Goal: Task Accomplishment & Management: Complete application form

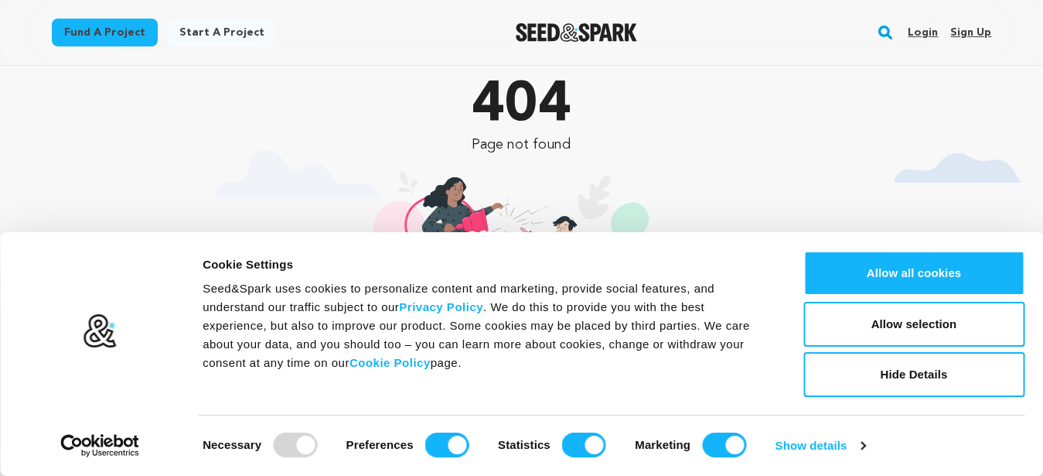
click at [871, 281] on button "Allow all cookies" at bounding box center [913, 273] width 221 height 45
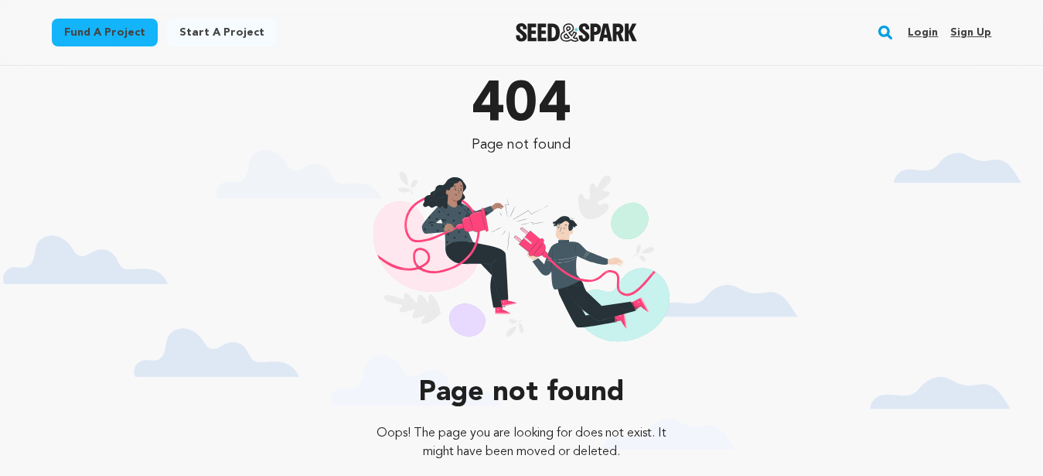
scroll to position [195, 0]
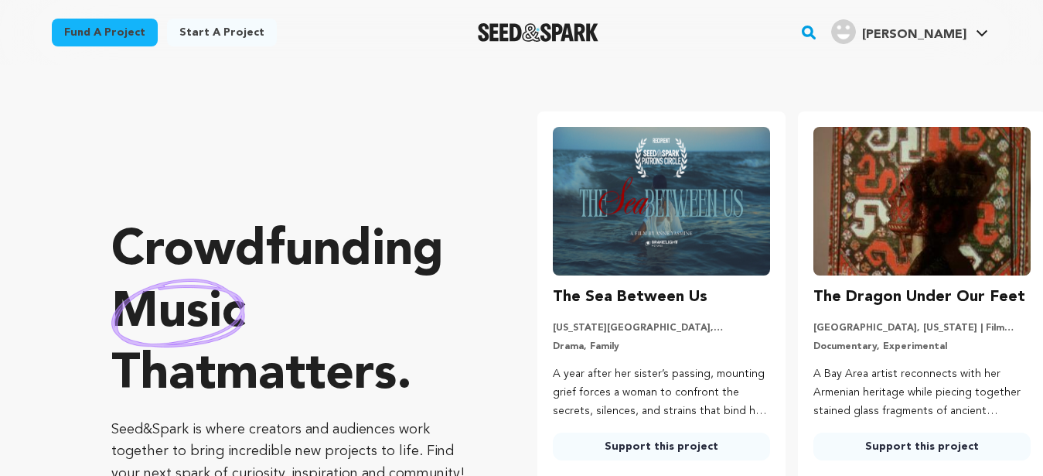
scroll to position [0, 273]
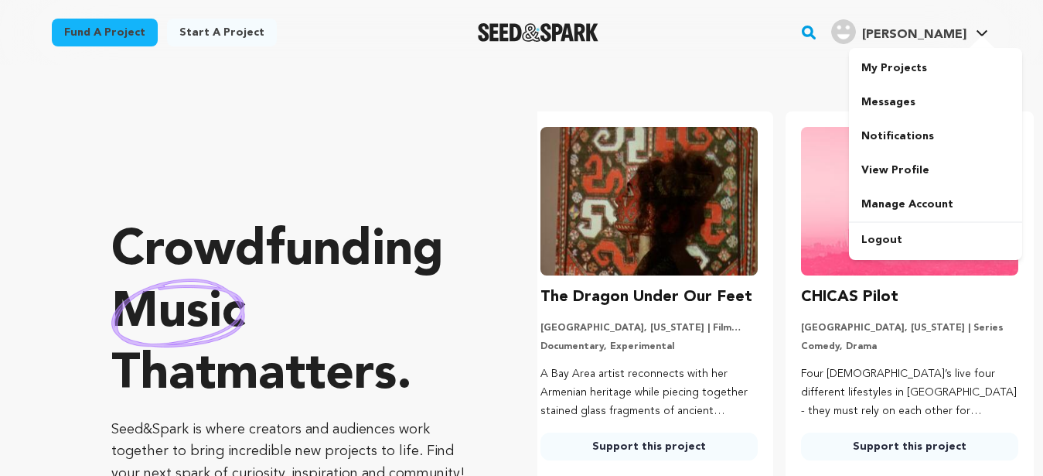
click at [981, 40] on div at bounding box center [982, 43] width 31 height 15
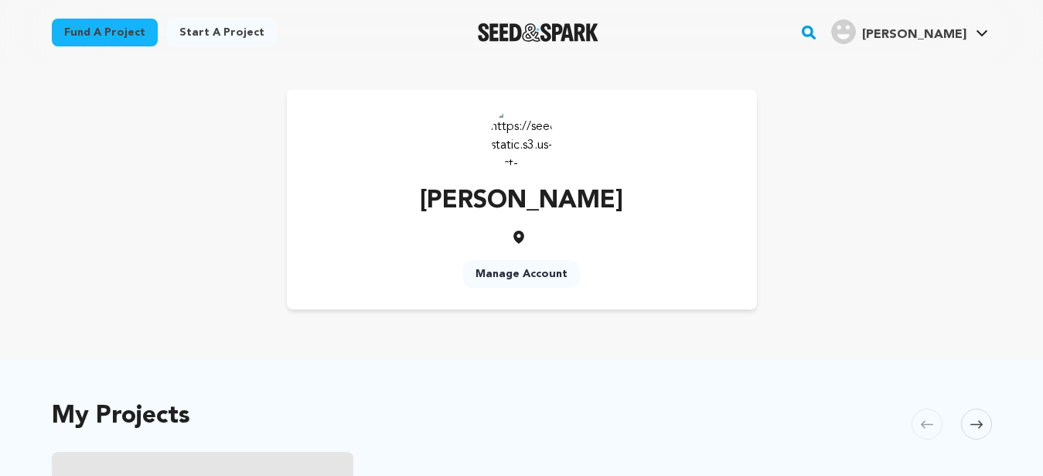
click at [836, 167] on div "huang Merry Manage Account" at bounding box center [522, 200] width 940 height 220
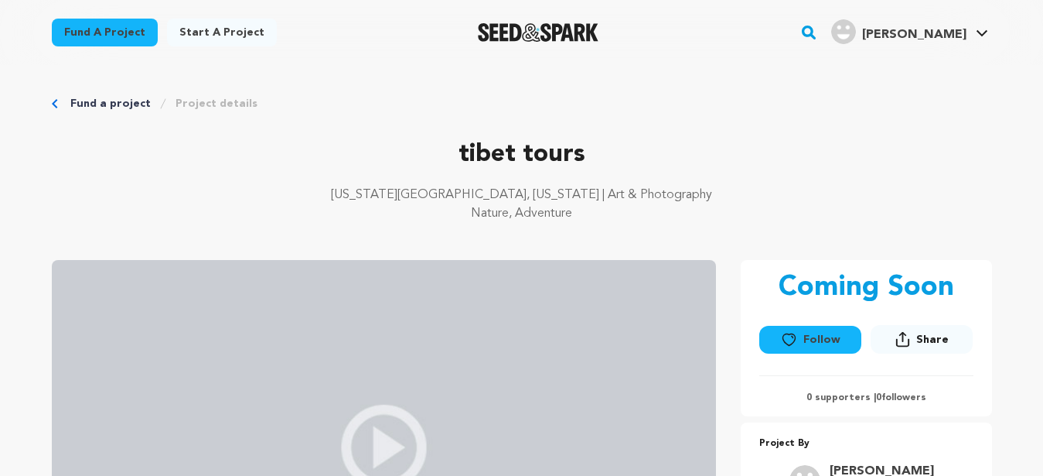
click at [193, 31] on link "Start a project" at bounding box center [222, 33] width 110 height 28
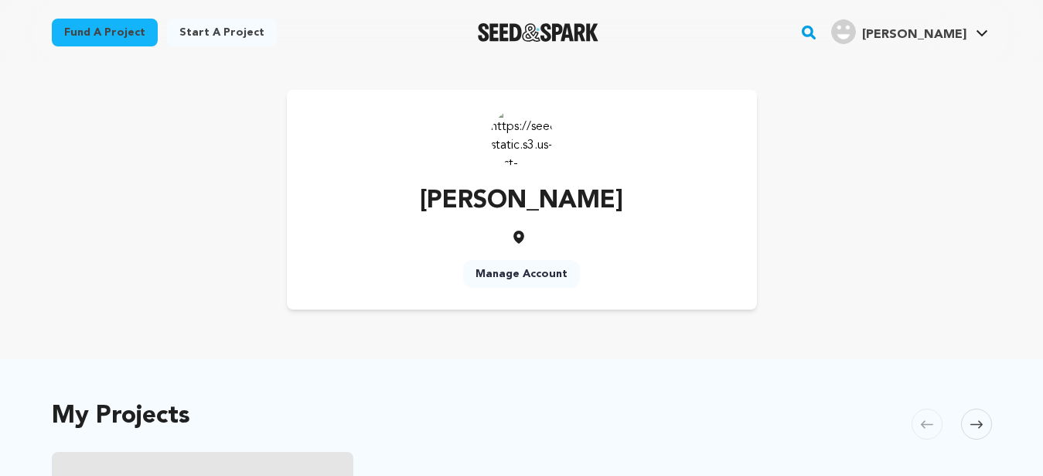
click at [508, 276] on link "Manage Account" at bounding box center [521, 274] width 117 height 28
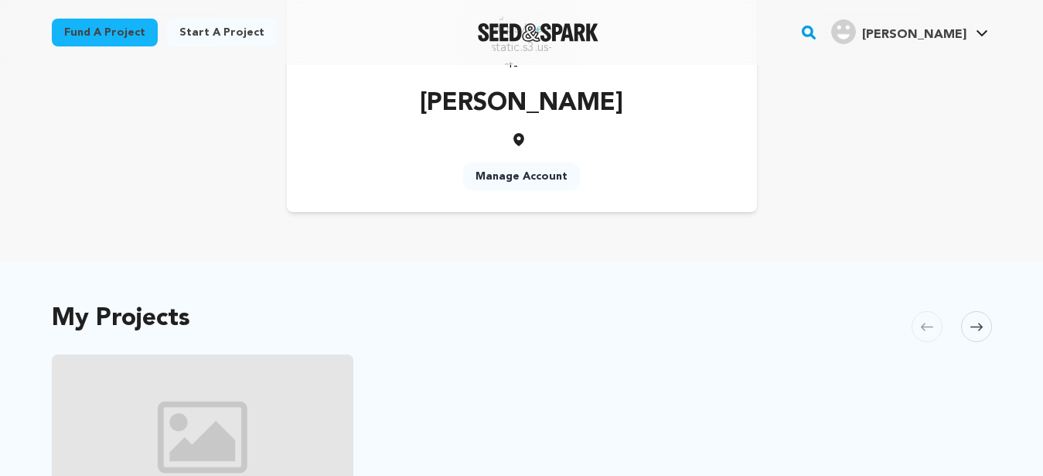
scroll to position [214, 0]
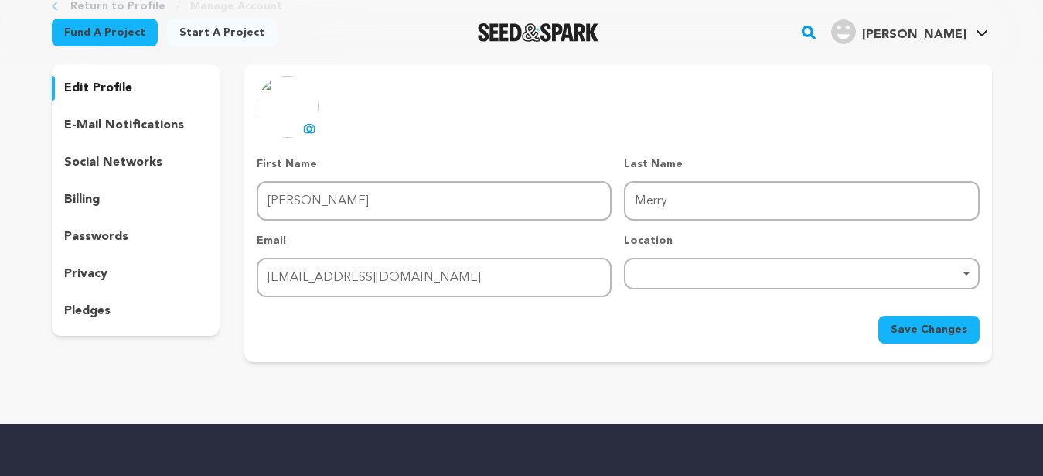
scroll to position [97, 0]
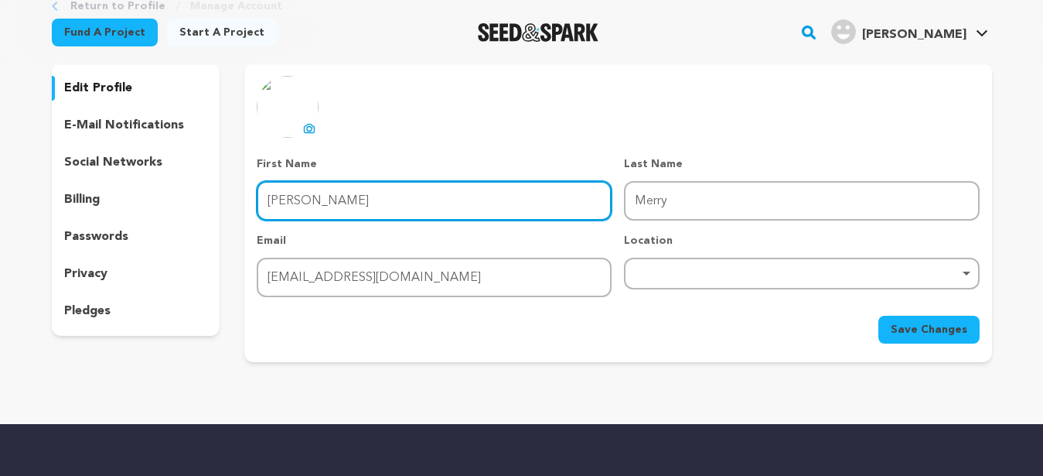
click at [369, 199] on input "huang" at bounding box center [434, 200] width 355 height 39
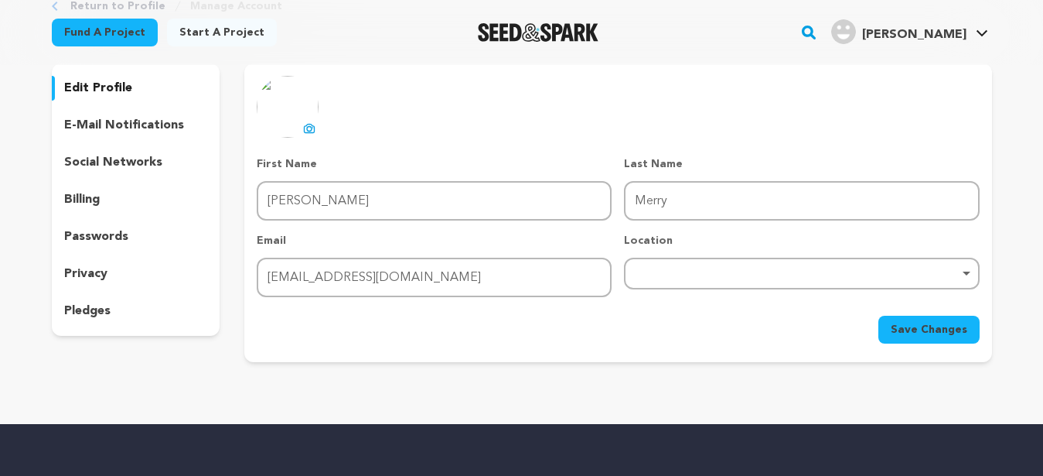
click at [151, 159] on p "social networks" at bounding box center [113, 162] width 98 height 19
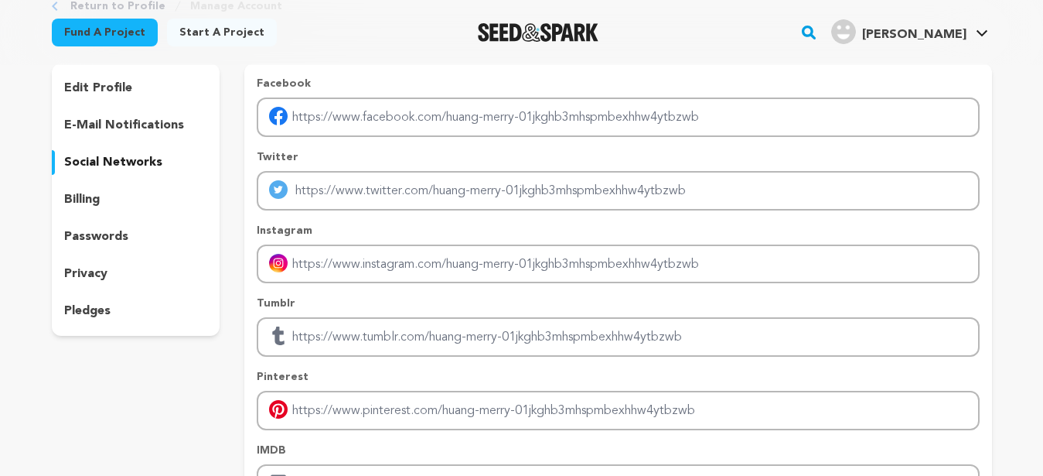
click at [74, 202] on p "billing" at bounding box center [82, 199] width 36 height 19
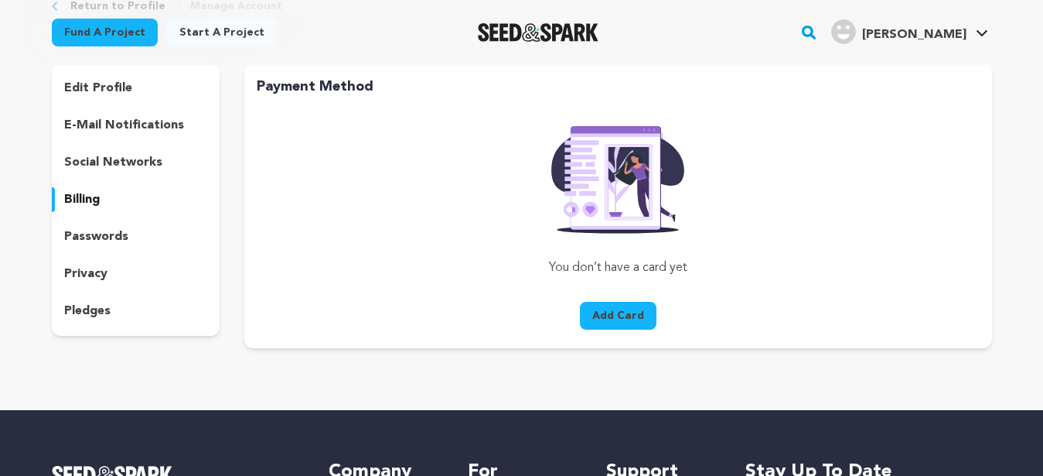
click at [85, 236] on p "passwords" at bounding box center [96, 236] width 64 height 19
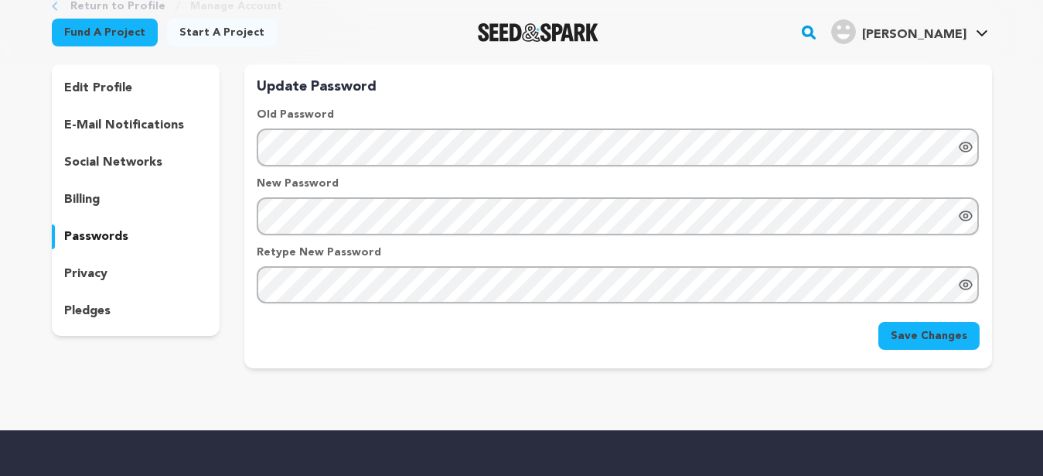
click at [88, 308] on p "pledges" at bounding box center [87, 311] width 46 height 19
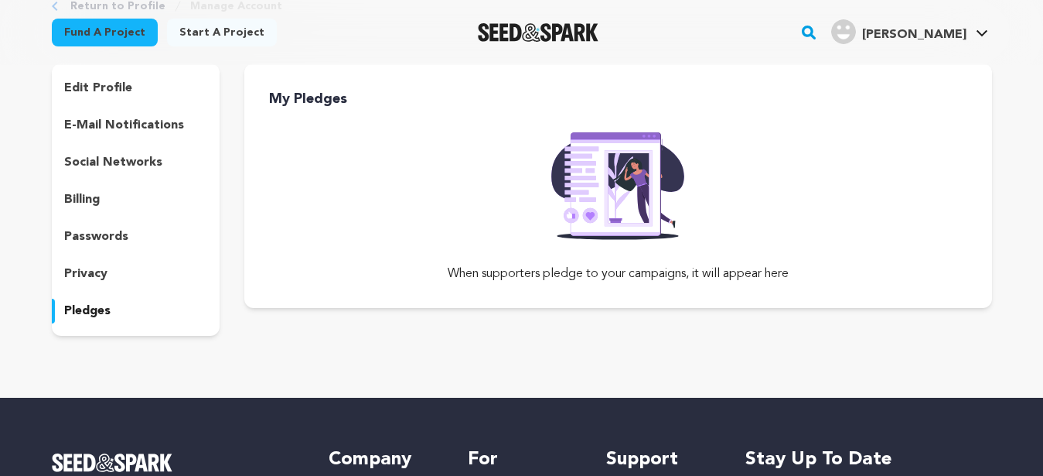
click at [114, 165] on p "social networks" at bounding box center [113, 162] width 98 height 19
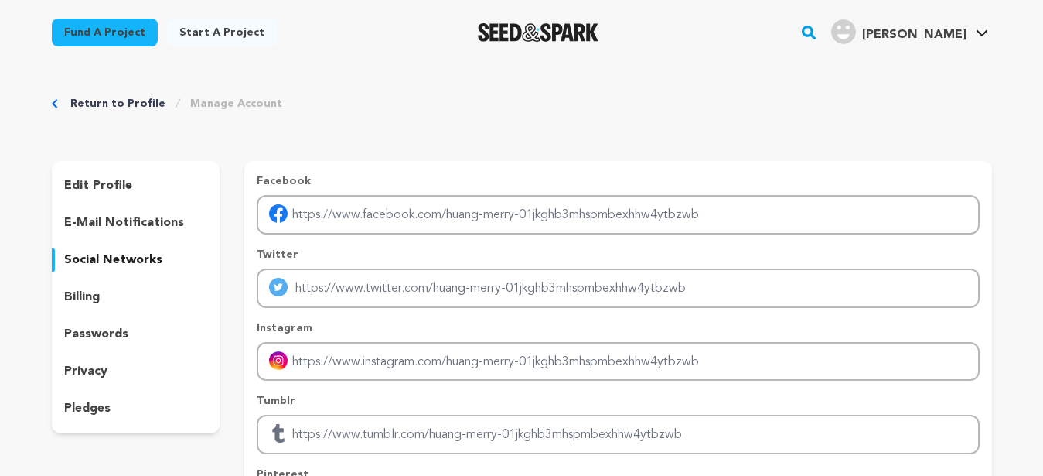
click at [208, 36] on link "Start a project" at bounding box center [222, 33] width 110 height 28
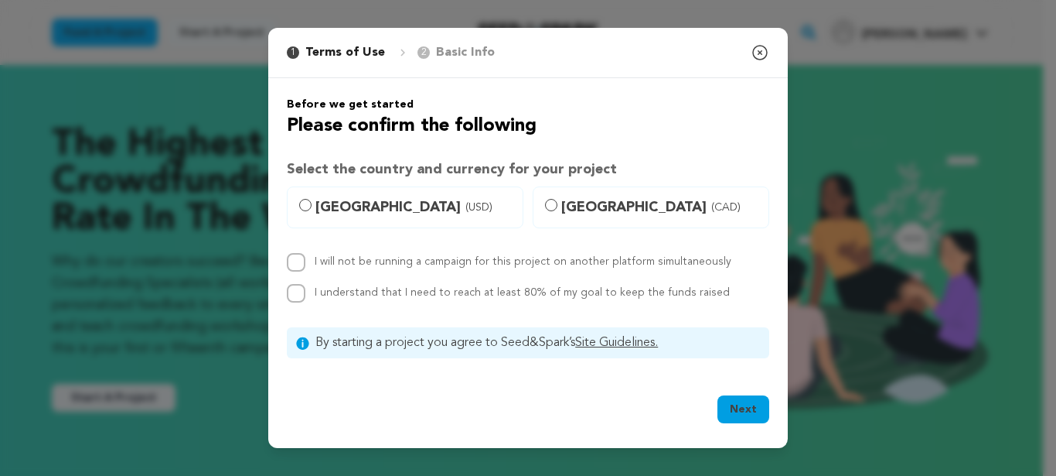
click at [313, 207] on label "[GEOGRAPHIC_DATA] (USD)" at bounding box center [405, 207] width 237 height 42
click at [312, 207] on input "[GEOGRAPHIC_DATA] (USD)" at bounding box center [305, 205] width 12 height 12
radio input "true"
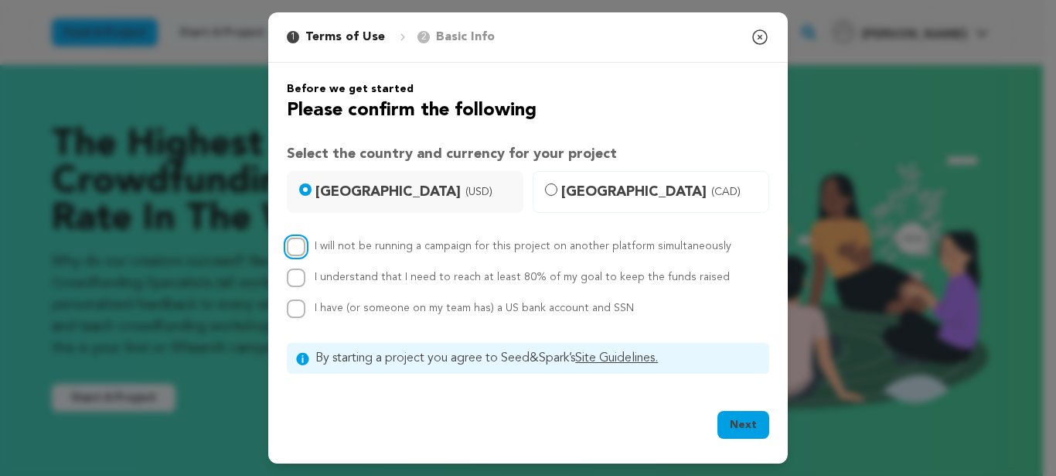
click at [291, 245] on input "I will not be running a campaign for this project on another platform simultane…" at bounding box center [296, 246] width 19 height 19
checkbox input "true"
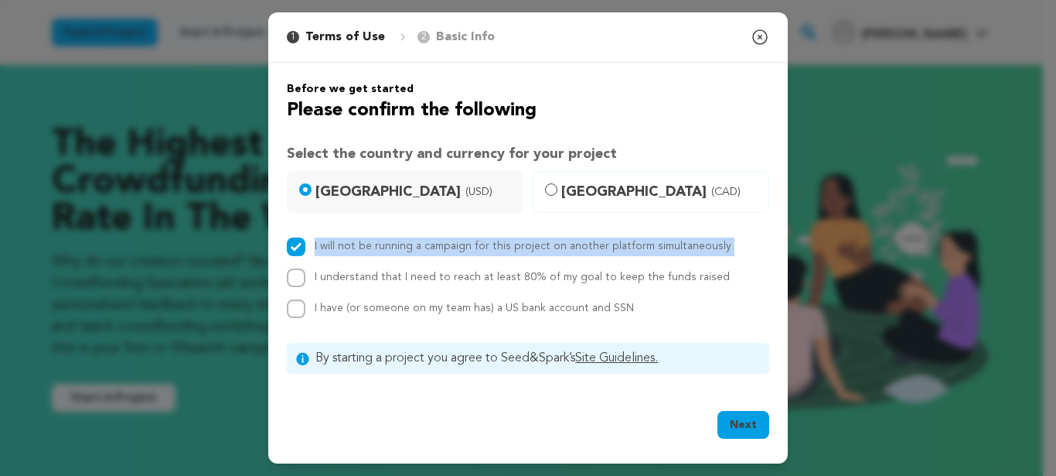
drag, startPoint x: 667, startPoint y: 323, endPoint x: 297, endPoint y: 254, distance: 376.7
click at [297, 254] on div "Before we get started Please confirm the following Select the country and curre…" at bounding box center [528, 227] width 483 height 292
click at [736, 297] on div "I will not be running a campaign for this project on another platform simultane…" at bounding box center [528, 277] width 483 height 80
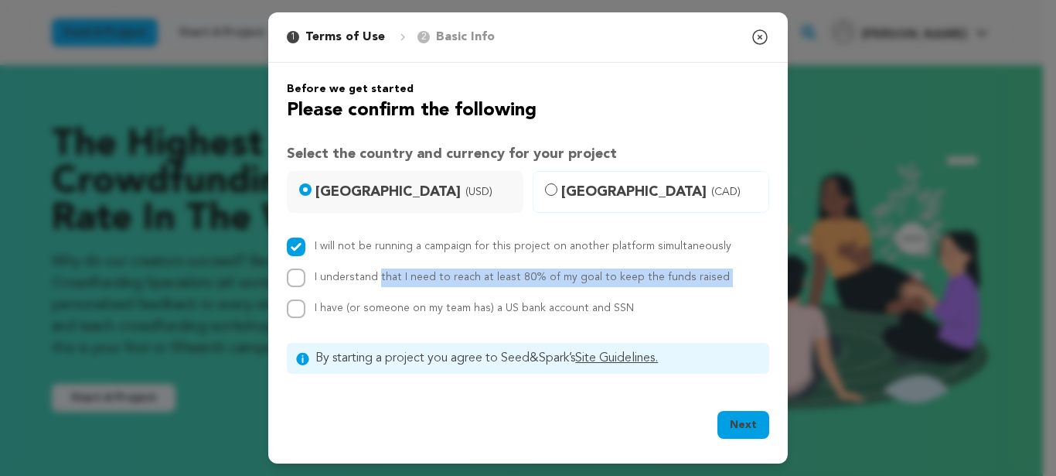
drag, startPoint x: 665, startPoint y: 307, endPoint x: 313, endPoint y: 276, distance: 353.2
click at [313, 276] on div "I will not be running a campaign for this project on another platform simultane…" at bounding box center [528, 277] width 483 height 80
click at [695, 315] on div "I have (or someone on my team has) a US bank account and SSN" at bounding box center [528, 308] width 483 height 19
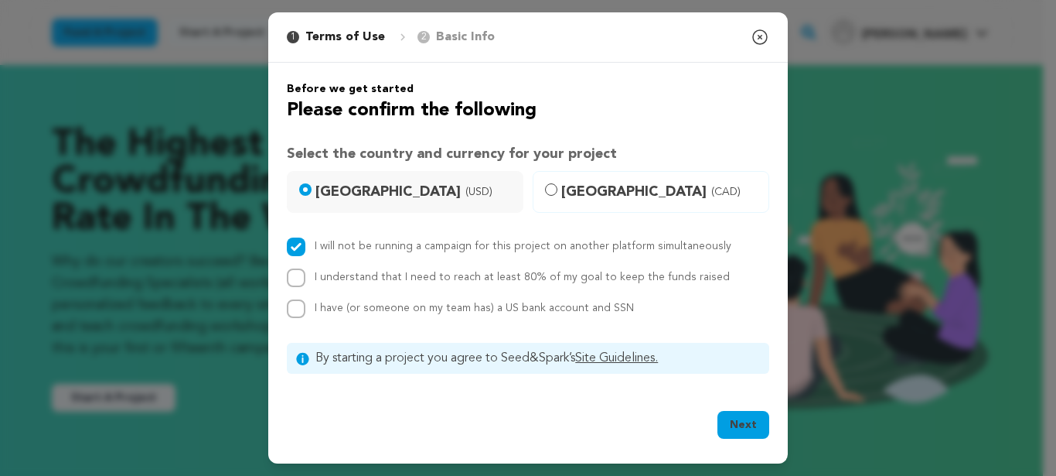
click at [738, 430] on button "Next" at bounding box center [744, 425] width 52 height 28
click at [724, 419] on button "Next" at bounding box center [744, 425] width 52 height 28
click at [309, 271] on div "I understand that I need to reach at least 80% of my goal to keep the funds rai…" at bounding box center [528, 277] width 483 height 19
click at [297, 278] on input "I understand that I need to reach at least 80% of my goal to keep the funds rai…" at bounding box center [296, 277] width 19 height 19
checkbox input "true"
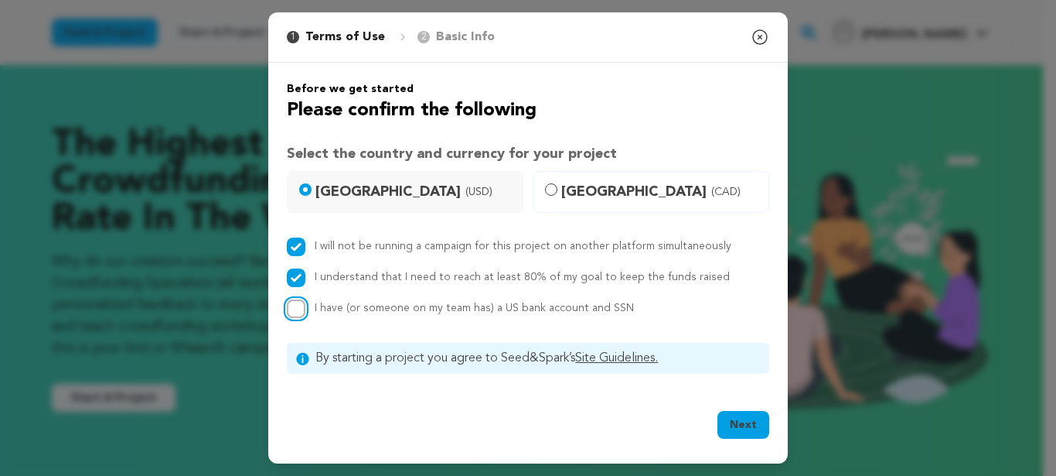
click at [298, 308] on input "I have (or someone on my team has) a US bank account and SSN" at bounding box center [296, 308] width 19 height 19
checkbox input "true"
click at [744, 430] on button "Next" at bounding box center [744, 425] width 52 height 28
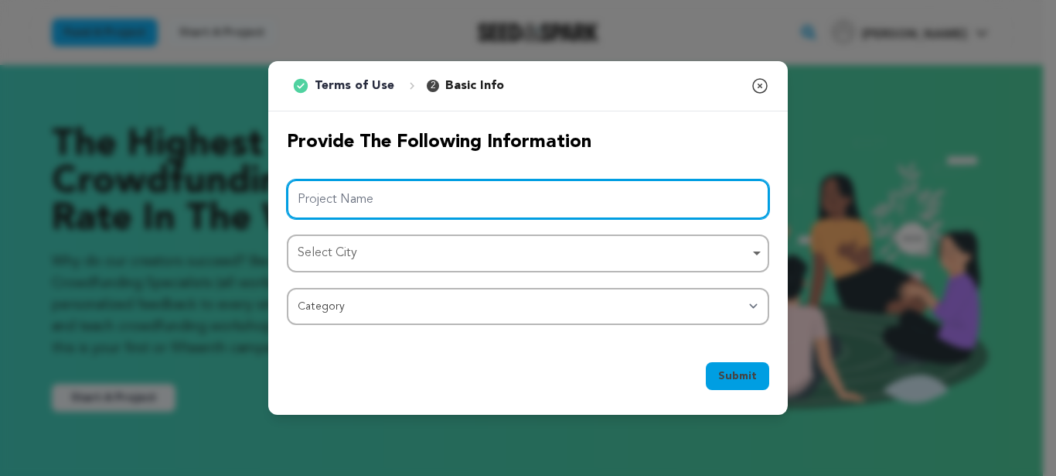
click at [390, 193] on input "Project Name" at bounding box center [528, 198] width 483 height 39
click at [409, 194] on input "Project Name" at bounding box center [528, 198] width 483 height 39
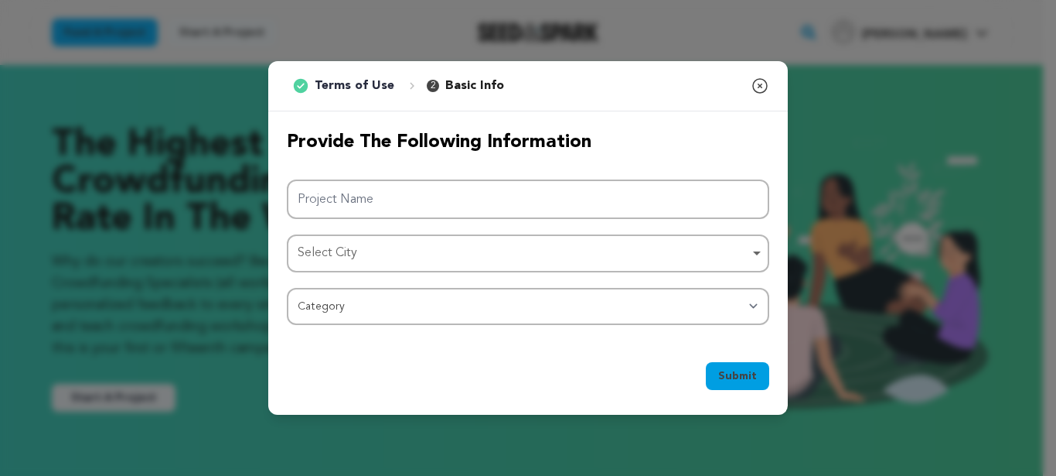
click at [8, 198] on div "1 Terms of Use 2 Basic Info You started your project! Close modal Provide the f…" at bounding box center [528, 238] width 1056 height 476
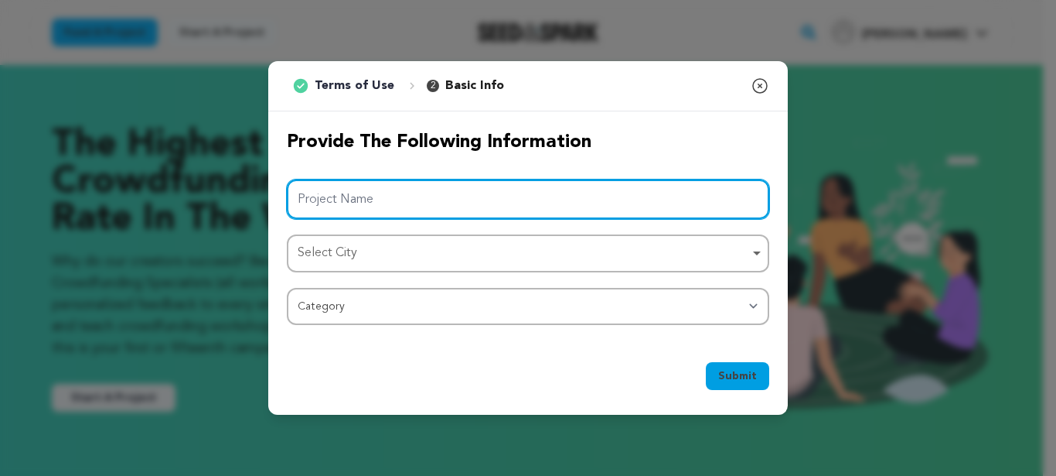
click at [363, 198] on input "Project Name" at bounding box center [528, 198] width 483 height 39
paste input "Mount Kailash Tour from [GEOGRAPHIC_DATA]"
click at [414, 258] on div "Select City Remove item" at bounding box center [524, 253] width 452 height 22
type input "Mount Kailash Tour from [GEOGRAPHIC_DATA]"
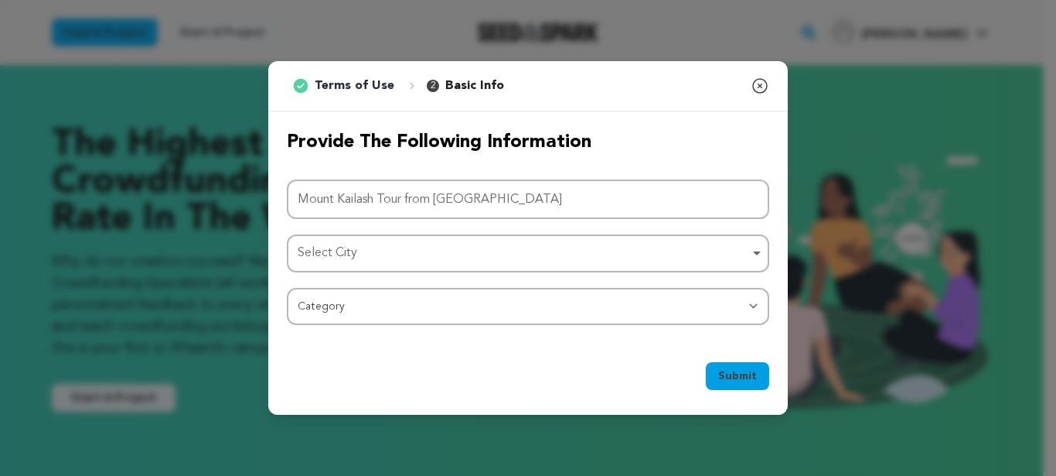
click at [375, 260] on div "Select City Remove item" at bounding box center [524, 253] width 452 height 22
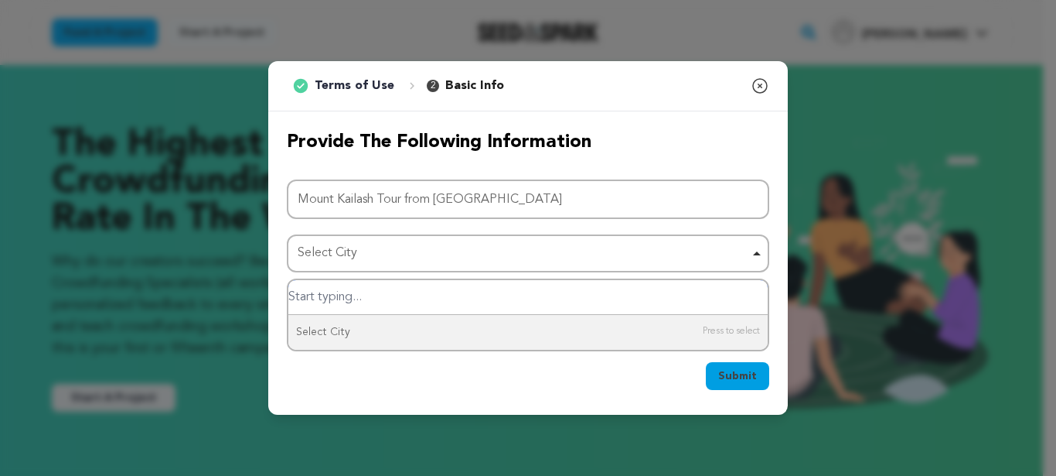
type input "t"
type input "n"
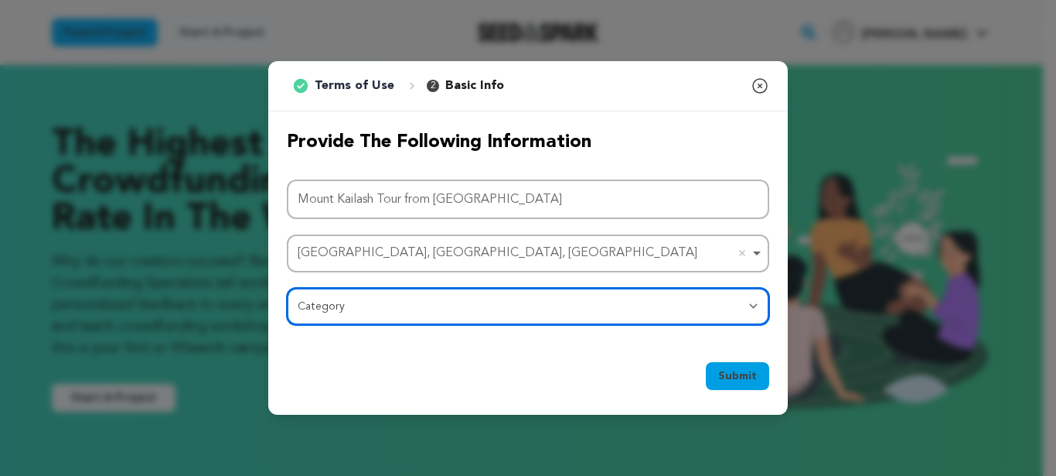
select select "10888"
click option "Art & Photography" at bounding box center [0, 0] width 0 height 0
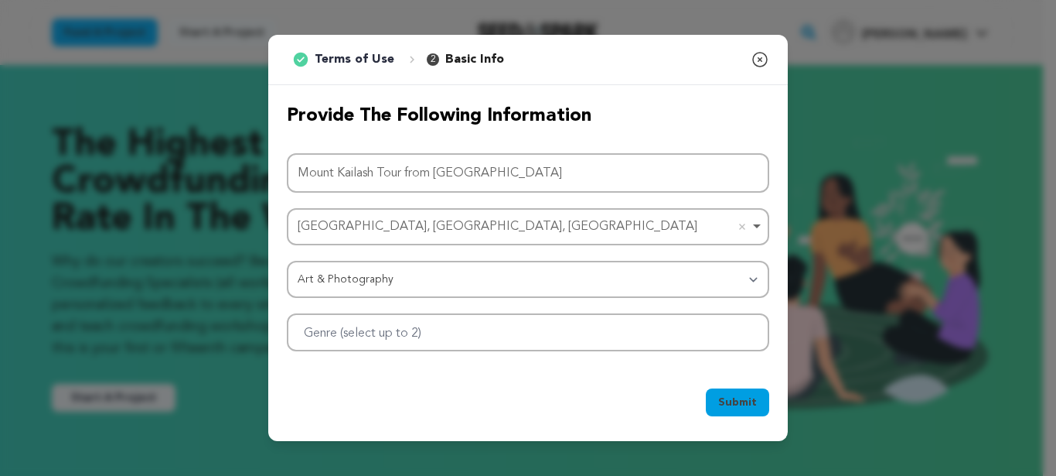
click at [744, 394] on button "Submit" at bounding box center [737, 402] width 63 height 28
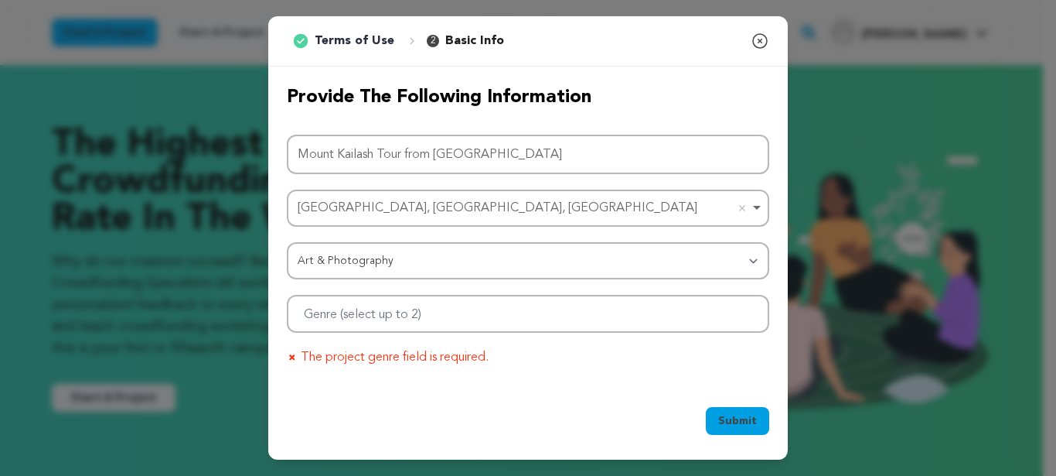
click at [477, 322] on div at bounding box center [528, 314] width 483 height 38
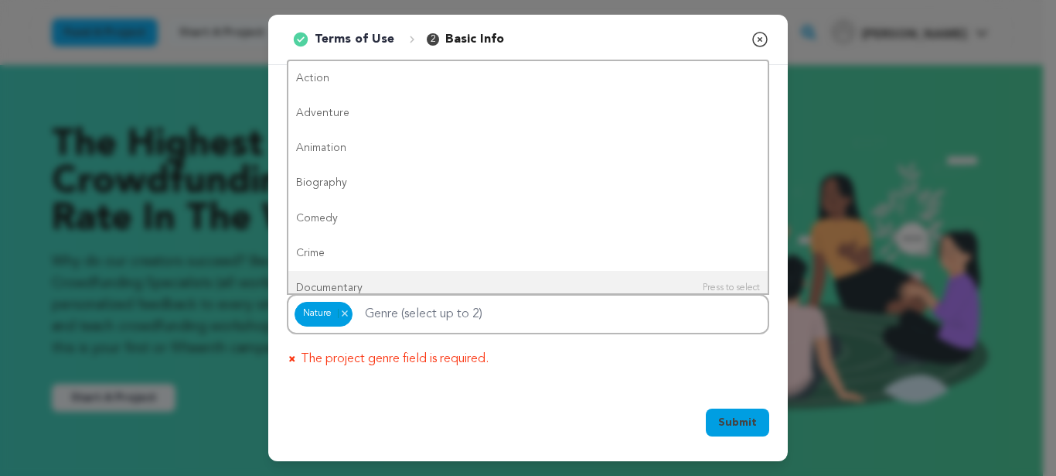
click at [720, 426] on button "Submit" at bounding box center [737, 422] width 63 height 28
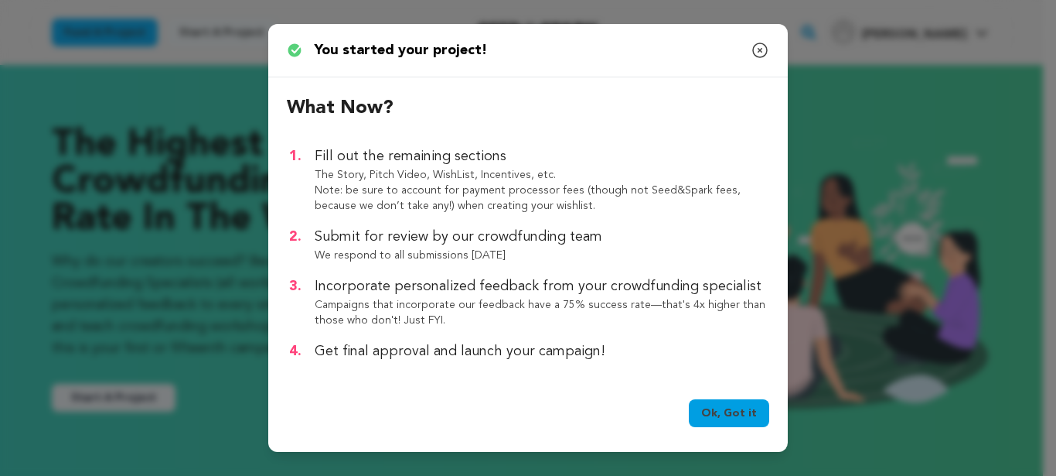
click at [738, 414] on link "Ok, Got it" at bounding box center [729, 413] width 80 height 28
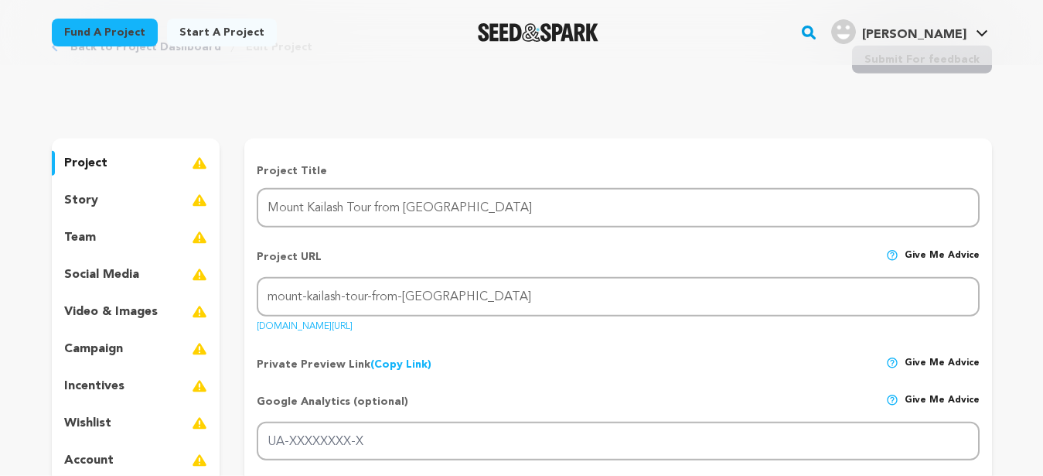
scroll to position [97, 0]
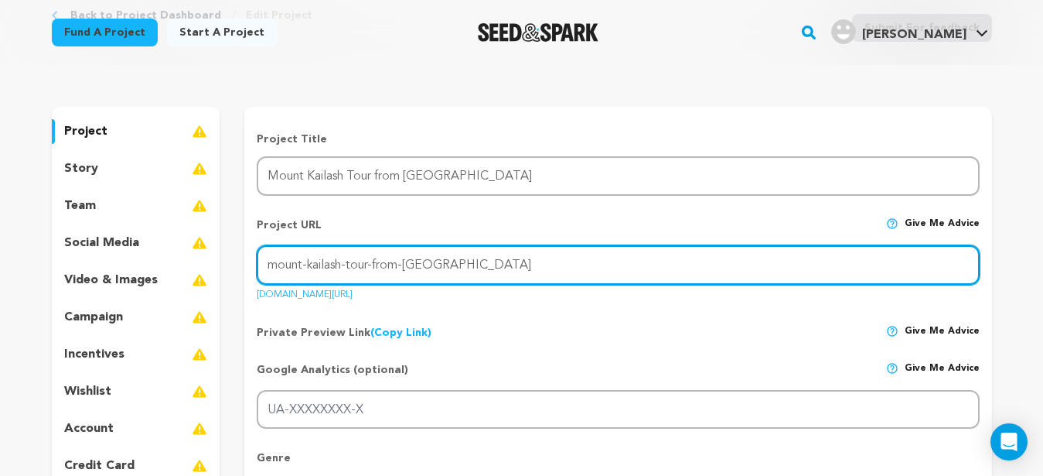
click at [510, 258] on input "mount-kailash-tour-from-[GEOGRAPHIC_DATA]" at bounding box center [618, 264] width 722 height 39
drag, startPoint x: 495, startPoint y: 257, endPoint x: 220, endPoint y: 254, distance: 275.3
click at [257, 254] on input "mount-kailash-tour-from-[GEOGRAPHIC_DATA]" at bounding box center [618, 264] width 722 height 39
paste input "https://www.greattibettour.com/tips/plan-mount-kailash-tour-from-singapore.html"
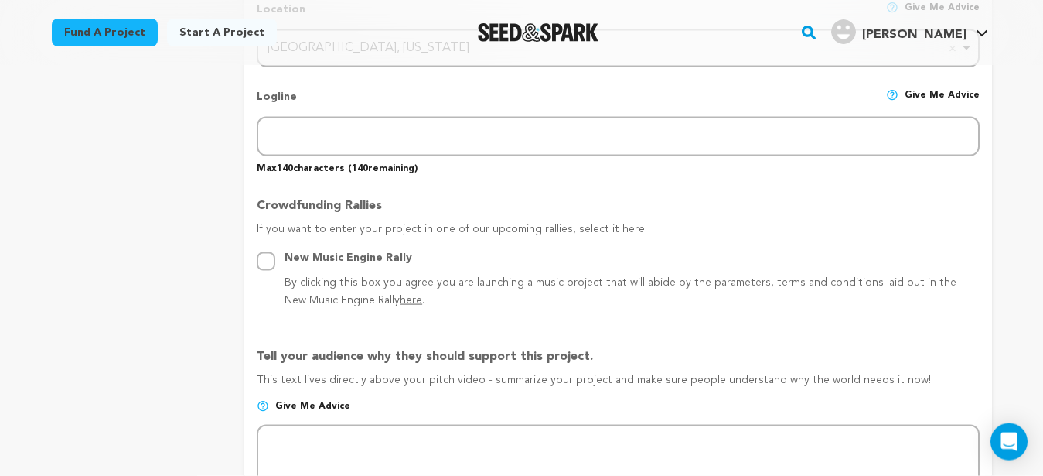
scroll to position [682, 0]
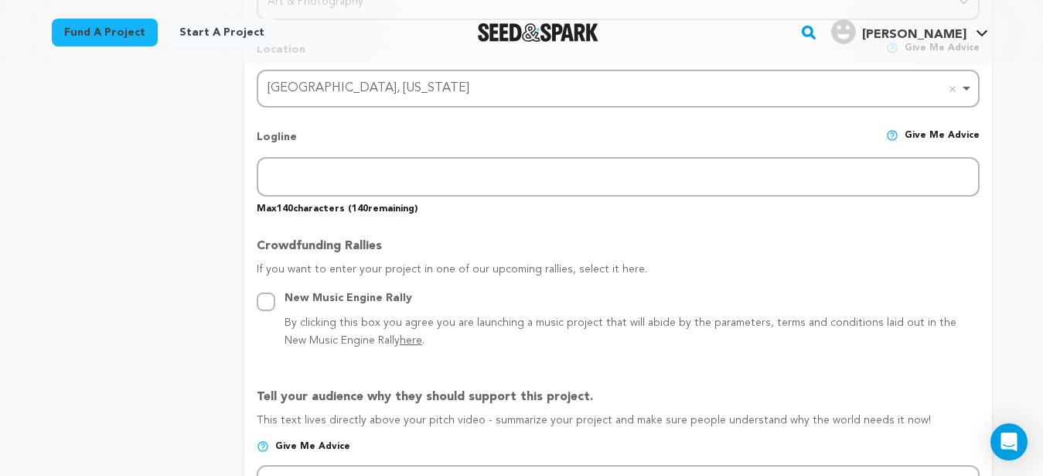
type input "https://www.greattibettour.com/tips/plan-mount-kailash-tour-from-singapore.html"
drag, startPoint x: 437, startPoint y: 300, endPoint x: 283, endPoint y: 301, distance: 153.9
click at [283, 301] on div "New Music Engine Rally By clicking this box you agree you are launching a music…" at bounding box center [618, 319] width 722 height 61
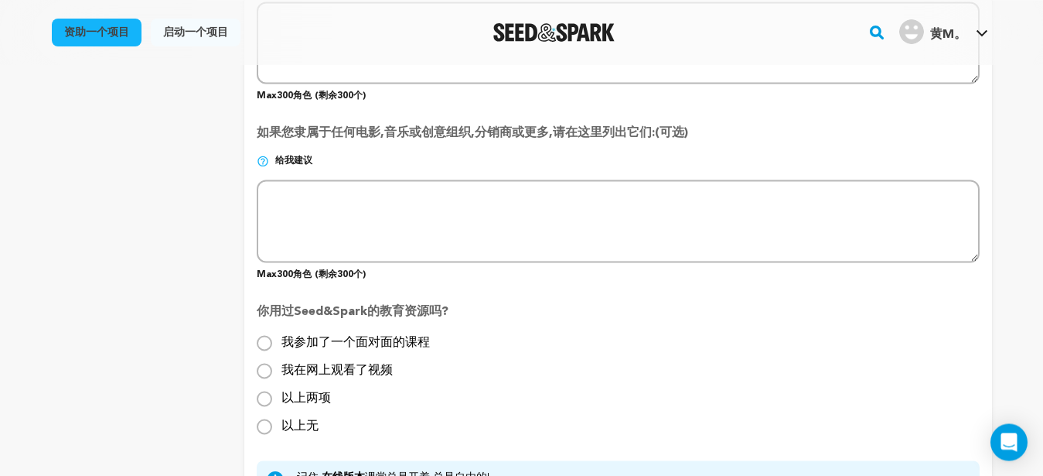
scroll to position [1461, 0]
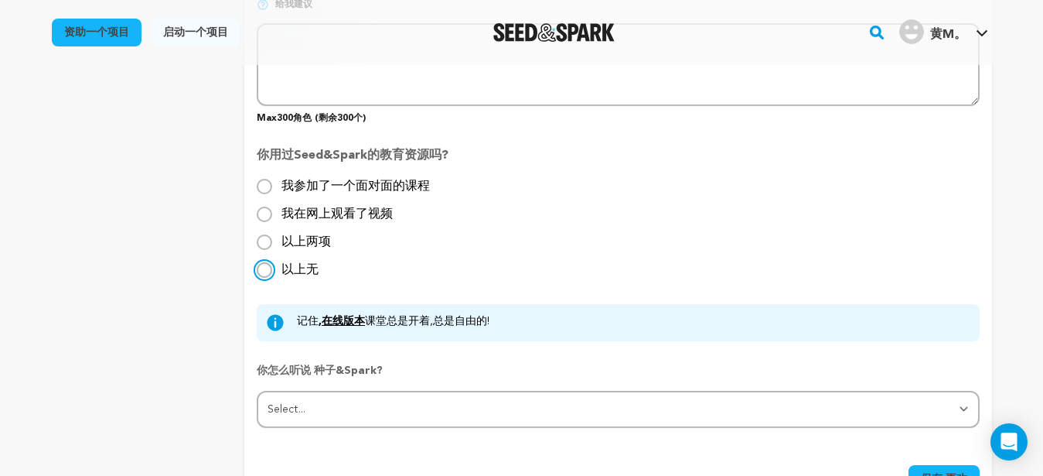
click at [263, 267] on input "以上无" at bounding box center [264, 269] width 15 height 15
radio input "true"
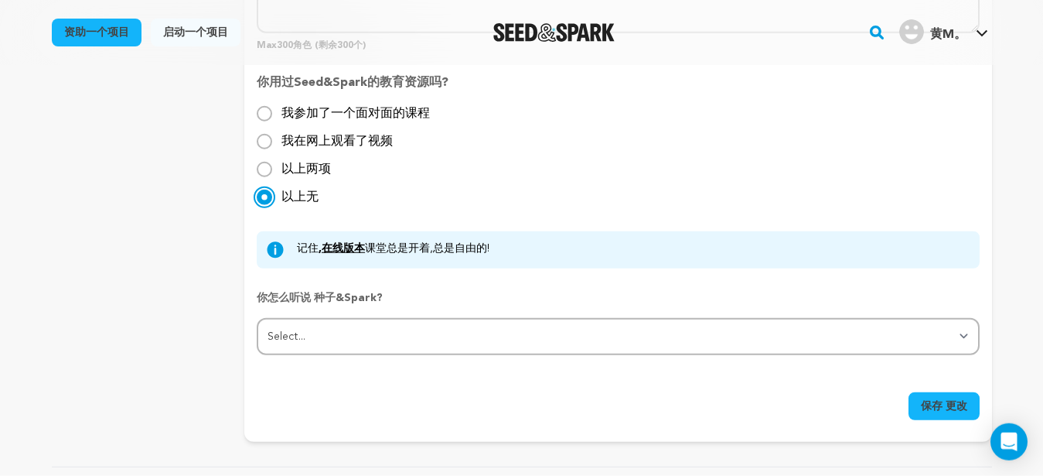
scroll to position [1656, 0]
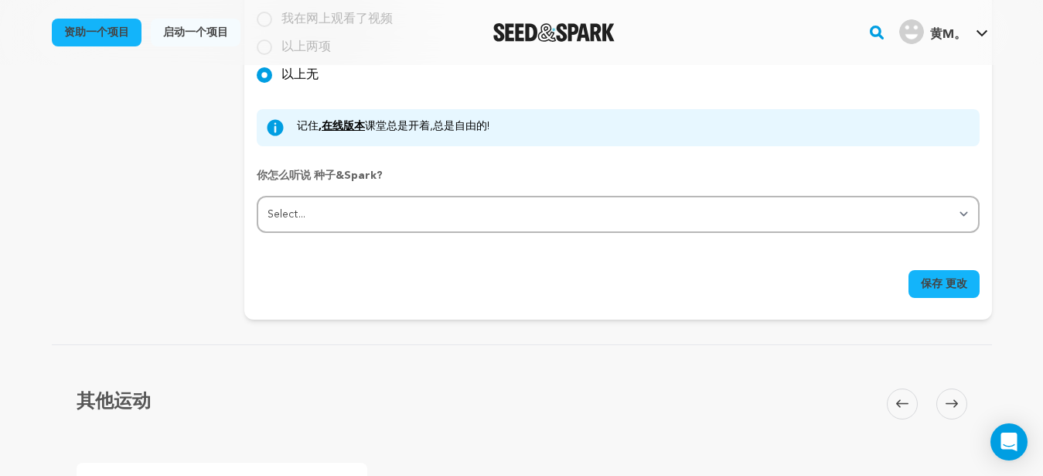
click at [951, 288] on span "保存 更改" at bounding box center [944, 283] width 46 height 15
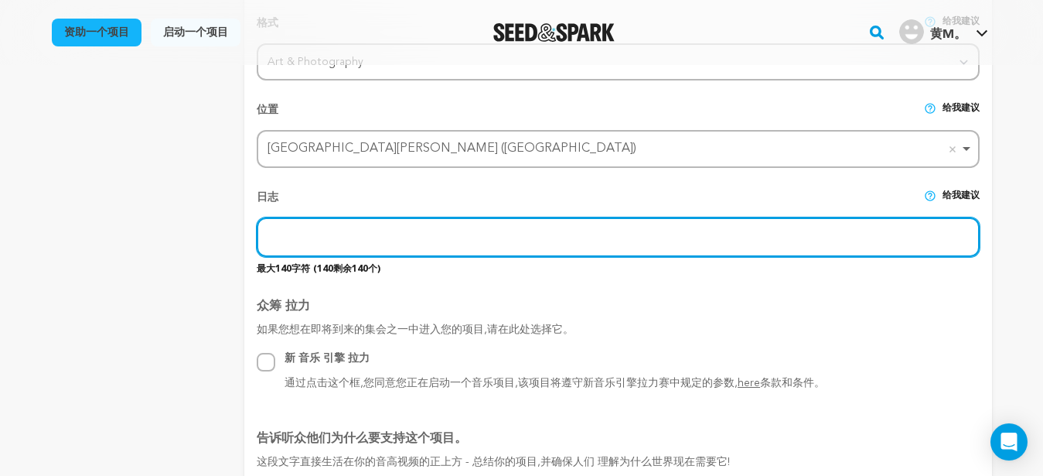
click at [445, 247] on input "text" at bounding box center [618, 236] width 722 height 39
paste input "For travelers from Singapore, a journey to Mount Kailash is both a long-haul ad…"
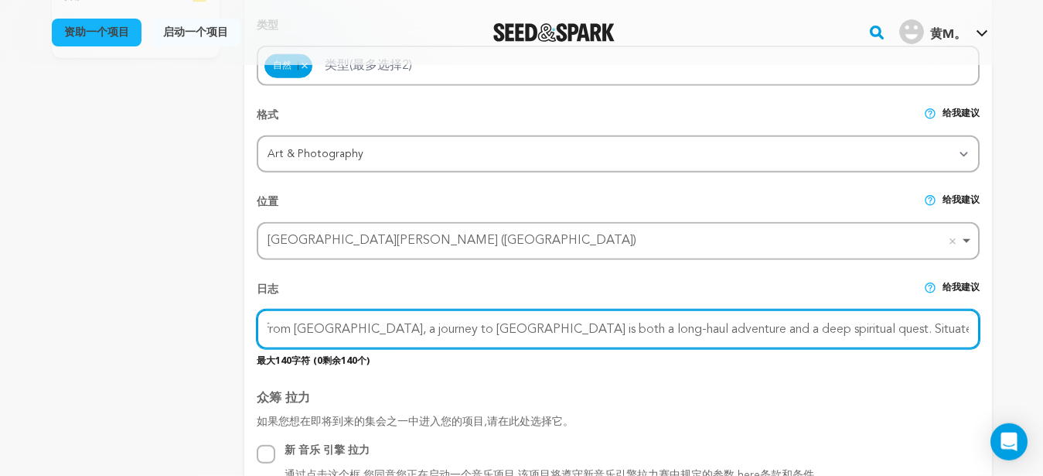
scroll to position [524, 0]
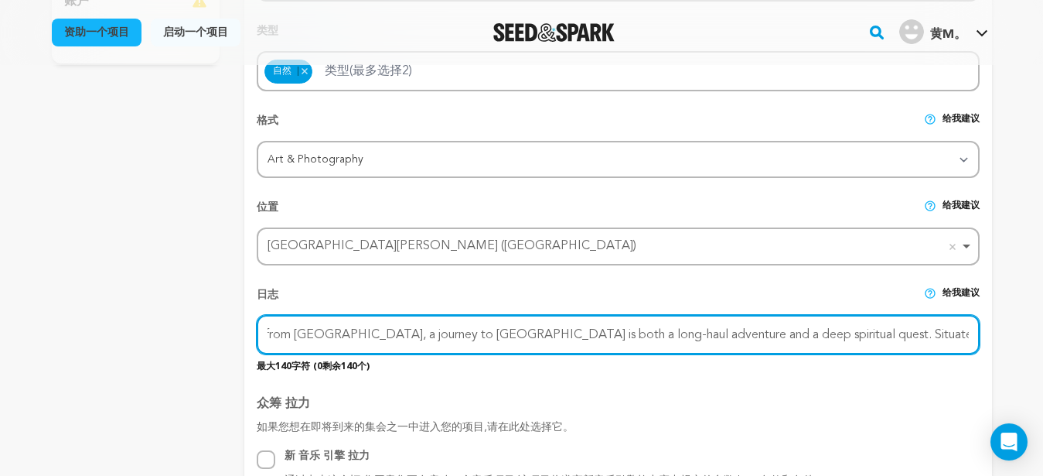
drag, startPoint x: 970, startPoint y: 334, endPoint x: 824, endPoint y: 338, distance: 146.2
click at [824, 338] on input "For travelers from Singapore, a journey to Mount Kailash is both a long-haul ad…" at bounding box center [618, 334] width 722 height 39
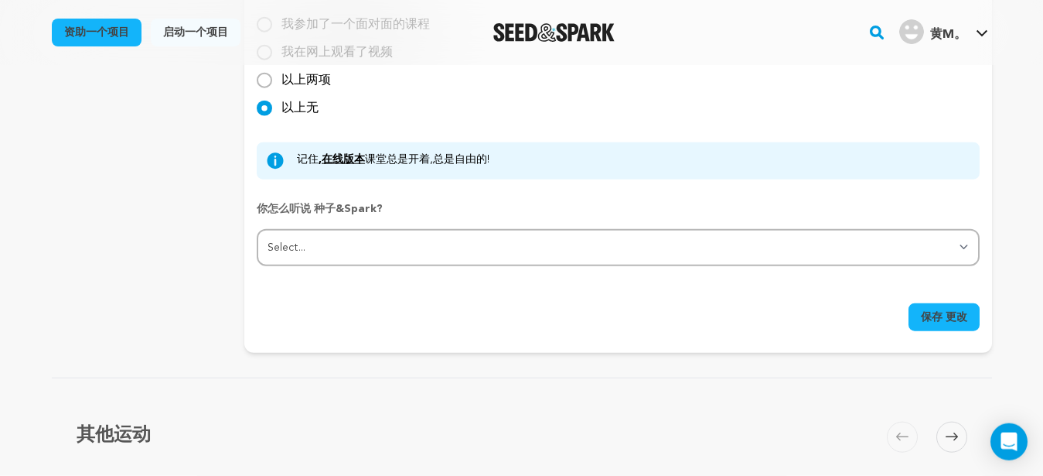
scroll to position [1791, 0]
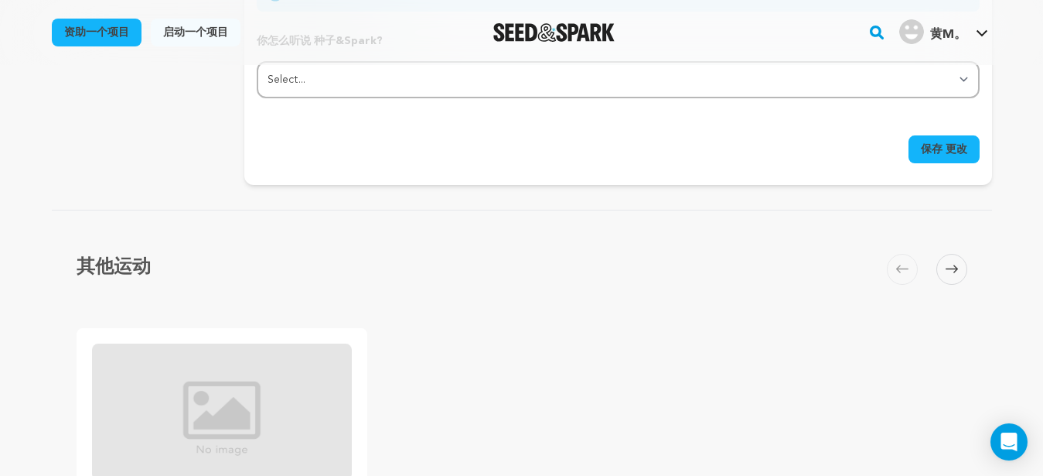
type input "For travelers from Singapore, a journey to Mount Kailash is both a long-haul ad…"
click at [930, 148] on span "保存 更改" at bounding box center [944, 149] width 46 height 15
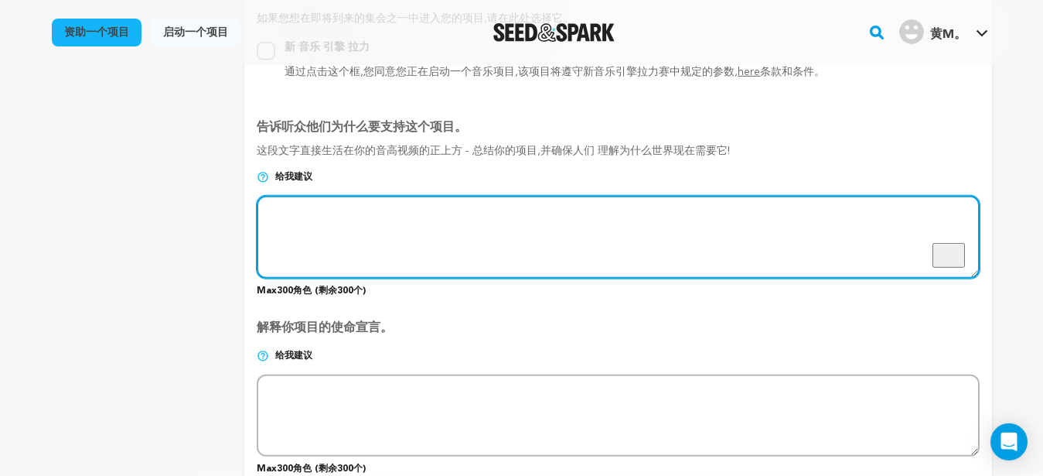
scroll to position [933, 0]
paste textarea "For travelers from Singapore, a journey to Mount Kailash is both a long-haul ad…"
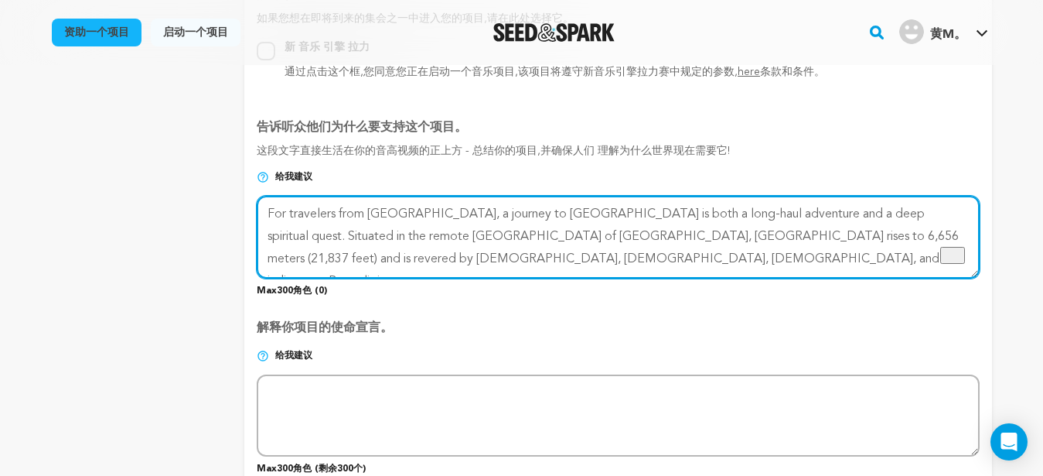
drag, startPoint x: 558, startPoint y: 264, endPoint x: 350, endPoint y: 254, distance: 209.0
click at [350, 254] on textarea "要丰富屏幕阅读器交互,请在语法扩展设置中激活辅助功能" at bounding box center [618, 237] width 722 height 82
click at [462, 234] on textarea "要丰富屏幕阅读器交互,请在语法扩展设置中激活辅助功能" at bounding box center [618, 237] width 722 height 82
click at [714, 274] on textarea "要丰富屏幕阅读器交互,请在语法扩展设置中激活辅助功能" at bounding box center [618, 237] width 722 height 82
drag, startPoint x: 899, startPoint y: 217, endPoint x: 206, endPoint y: 224, distance: 693.7
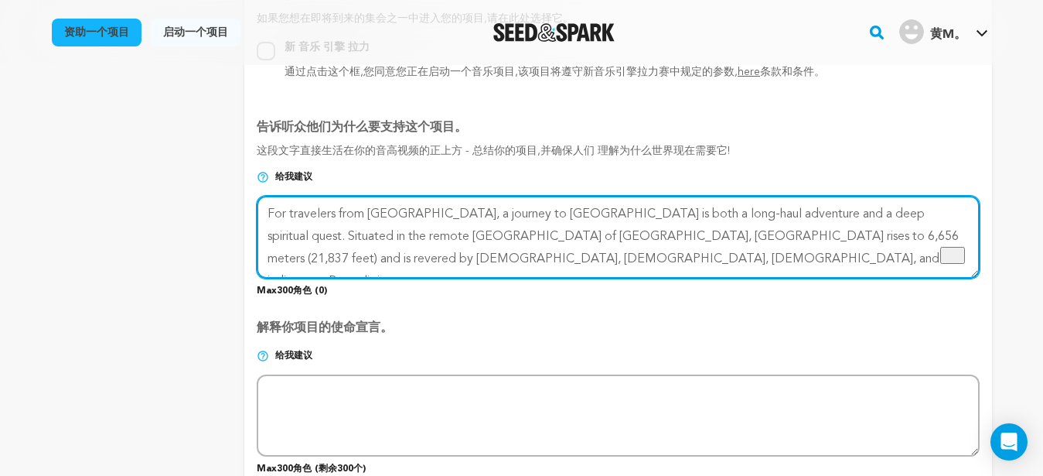
click at [257, 224] on textarea "要丰富屏幕阅读器交互,请在语法扩展设置中激活辅助功能" at bounding box center [618, 237] width 722 height 82
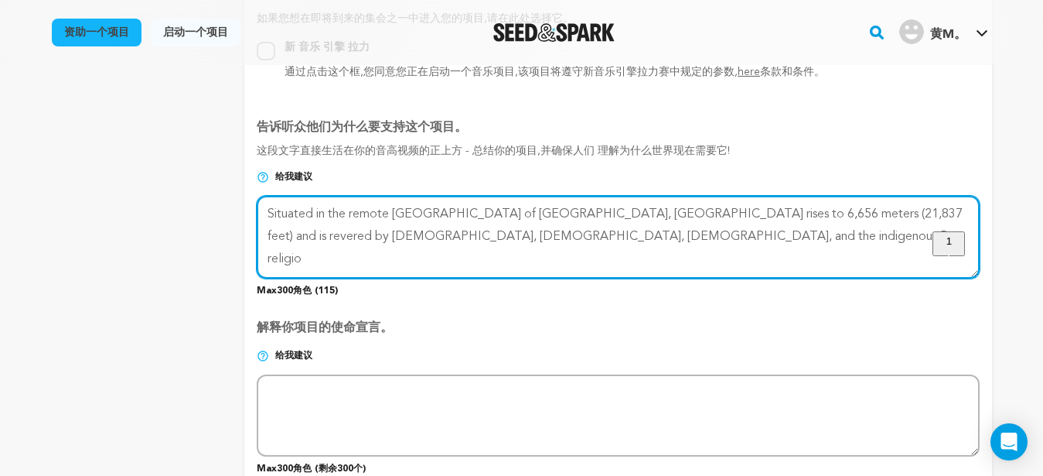
type textarea "Situated in the remote Ngari Prefecture of Tibet, Mount Kailash rises to 6,656 …"
drag, startPoint x: 617, startPoint y: 234, endPoint x: 235, endPoint y: 200, distance: 383.4
click at [257, 200] on textarea "要丰富屏幕阅读器交互,请在语法扩展设置中激活辅助功能" at bounding box center [618, 237] width 722 height 82
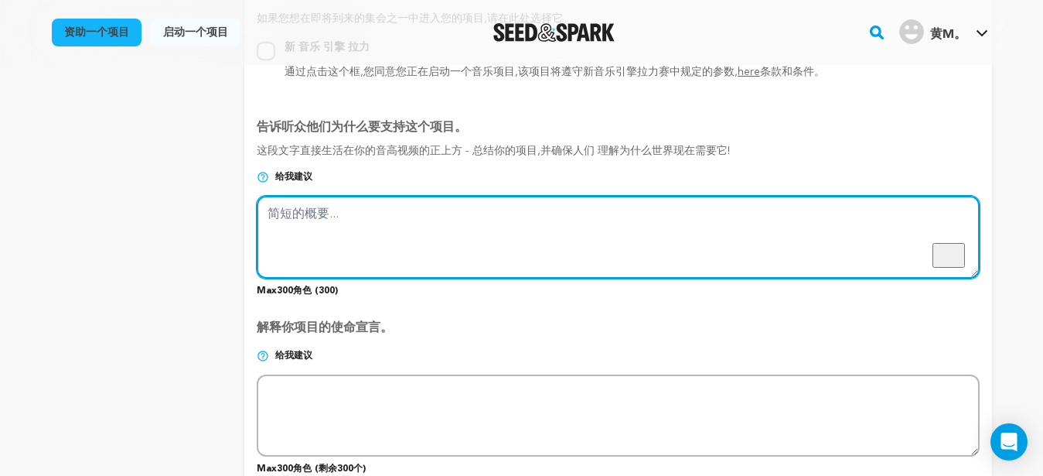
paste textarea "Mt.Kailash has been a religious sanctuary since pre-Buddhist times. The kora (c…"
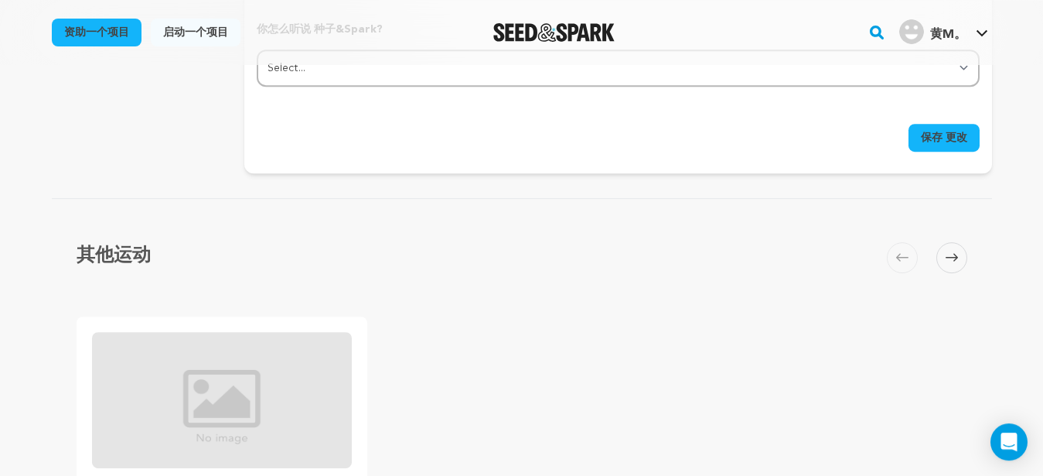
scroll to position [1712, 0]
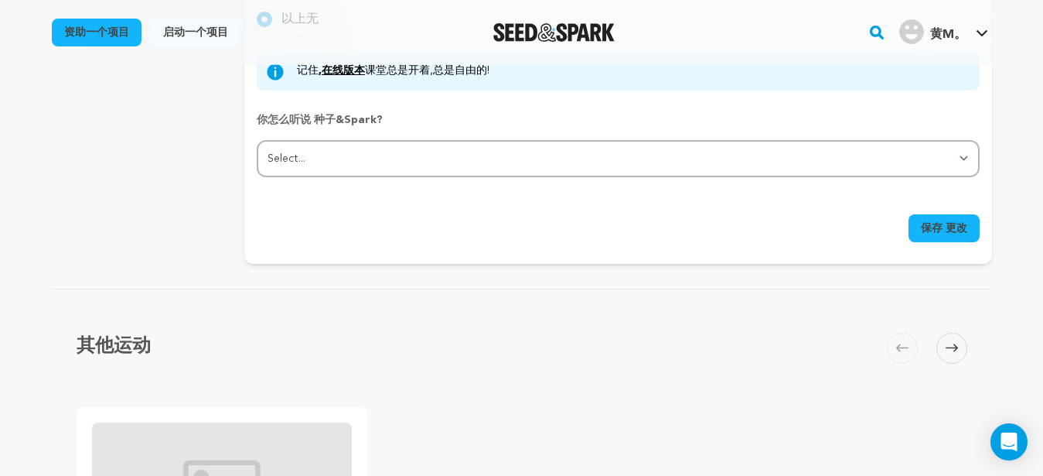
type textarea "Mt.Kailash has been a religious sanctuary since pre-Buddhist times. The kora (c…"
click at [934, 231] on span "保存 更改" at bounding box center [944, 227] width 46 height 15
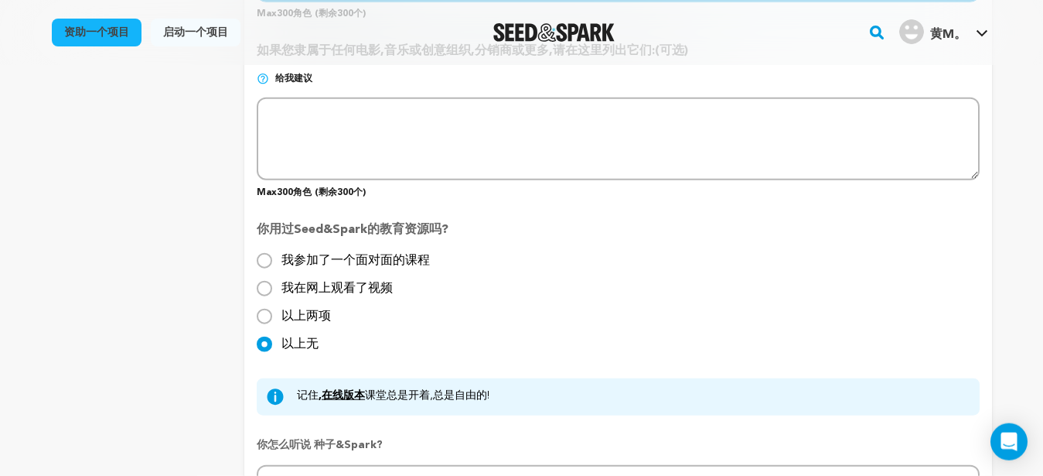
scroll to position [1500, 0]
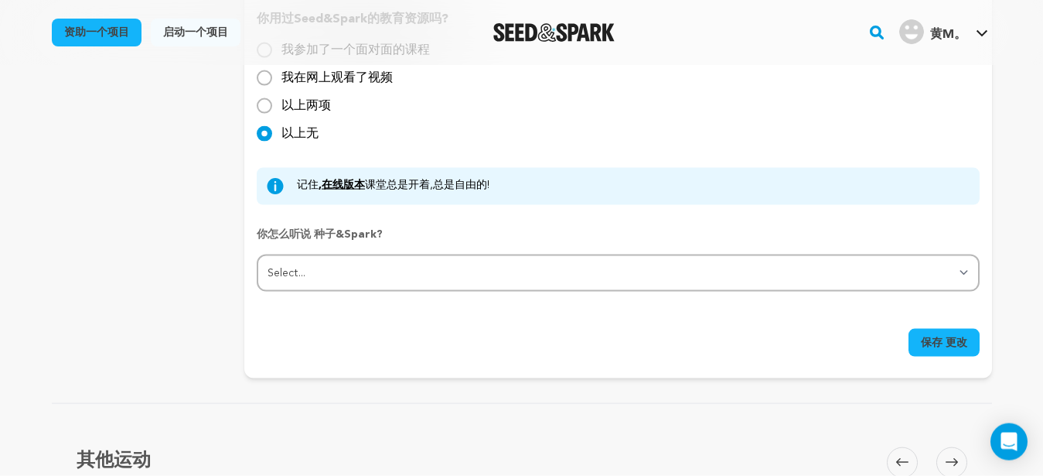
click at [934, 347] on span "保存 更改" at bounding box center [944, 342] width 46 height 15
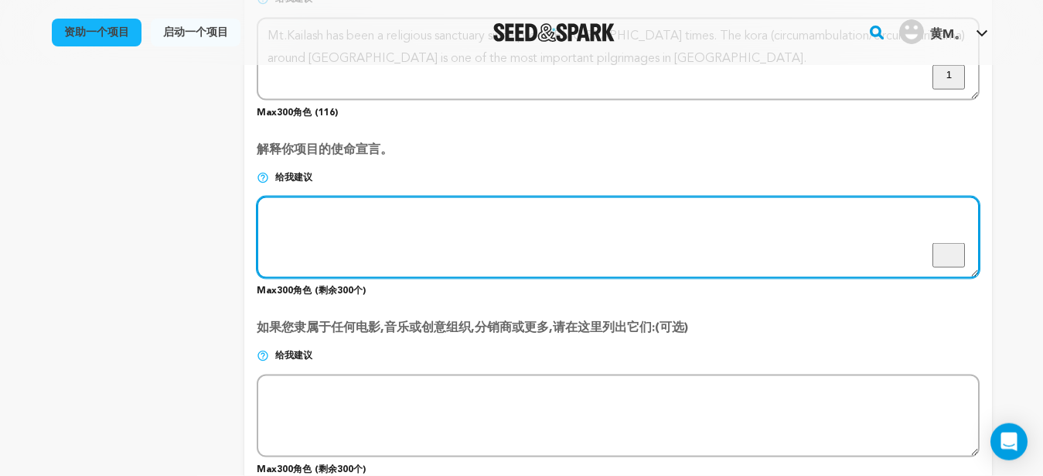
paste textarea "Mt.Kailash Kora is 52km long, usually takes three days to complete. The altitud…"
type textarea "Mt.Kailash Kora is 52km long, usually takes three days to complete. The altitud…"
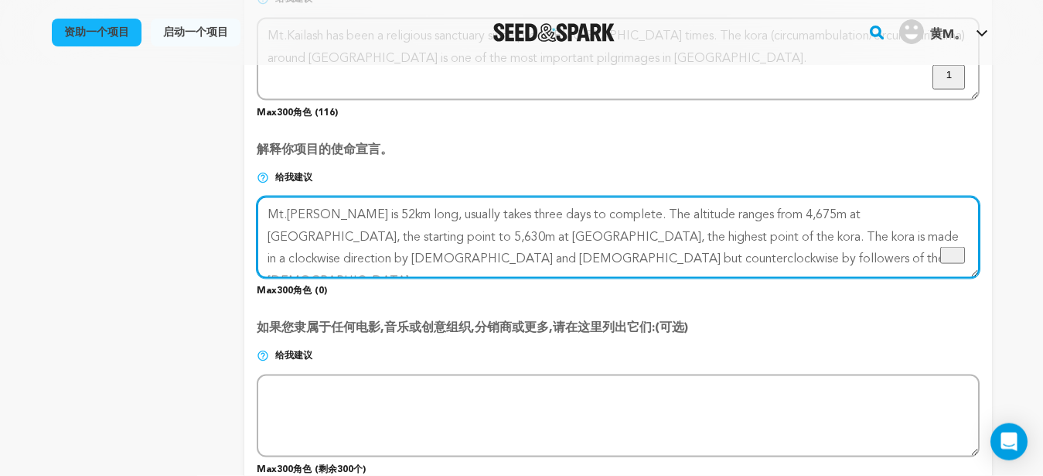
click at [499, 248] on textarea "要丰富屏幕阅读器交互,请在语法扩展设置中激活辅助功能" at bounding box center [618, 237] width 722 height 82
click at [774, 259] on textarea "要丰富屏幕阅读器交互,请在语法扩展设置中激活辅助功能" at bounding box center [618, 237] width 722 height 82
drag, startPoint x: 643, startPoint y: 215, endPoint x: 681, endPoint y: 253, distance: 54.1
click at [681, 253] on textarea "要丰富屏幕阅读器交互,请在语法扩展设置中激活辅助功能" at bounding box center [618, 237] width 722 height 82
click at [633, 265] on textarea "要丰富屏幕阅读器交互,请在语法扩展设置中激活辅助功能" at bounding box center [618, 237] width 722 height 82
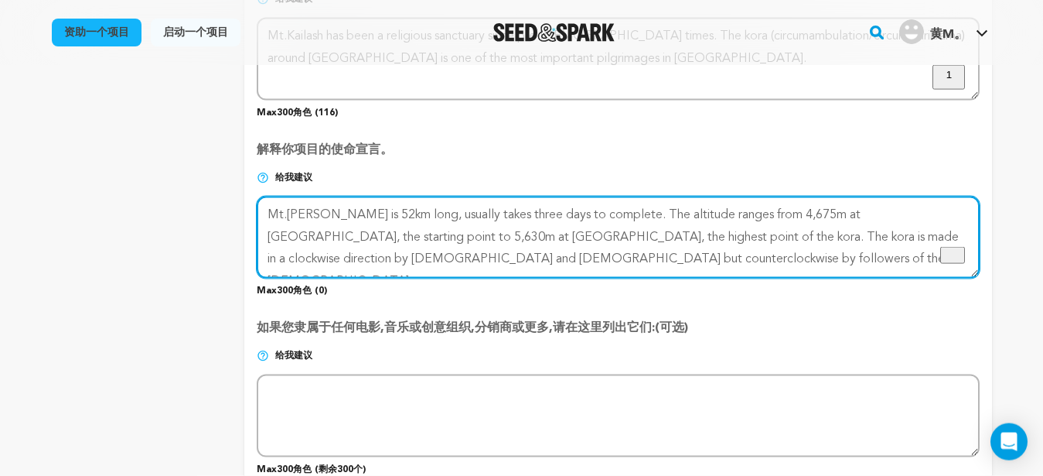
drag, startPoint x: 514, startPoint y: 251, endPoint x: 209, endPoint y: 210, distance: 308.1
click at [257, 210] on textarea "要丰富屏幕阅读器交互,请在语法扩展设置中激活辅助功能" at bounding box center [618, 237] width 722 height 82
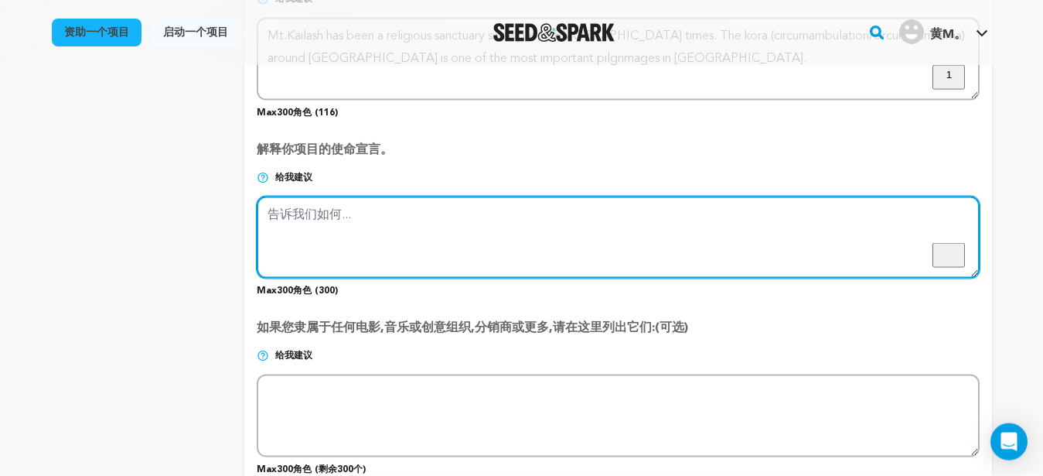
paste textarea "Pilgrims of Hindu, Buddhist, Jain and Bon believe that one kora around Mt.Kaila…"
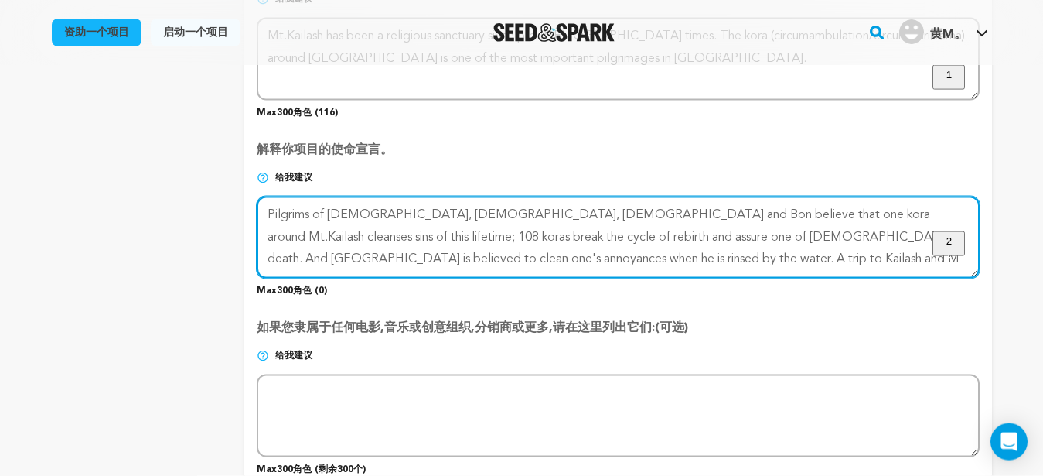
drag, startPoint x: 442, startPoint y: 258, endPoint x: 644, endPoint y: 274, distance: 202.4
click at [644, 274] on textarea "要丰富屏幕阅读器交互,请在语法扩展设置中激活辅助功能" at bounding box center [618, 237] width 722 height 82
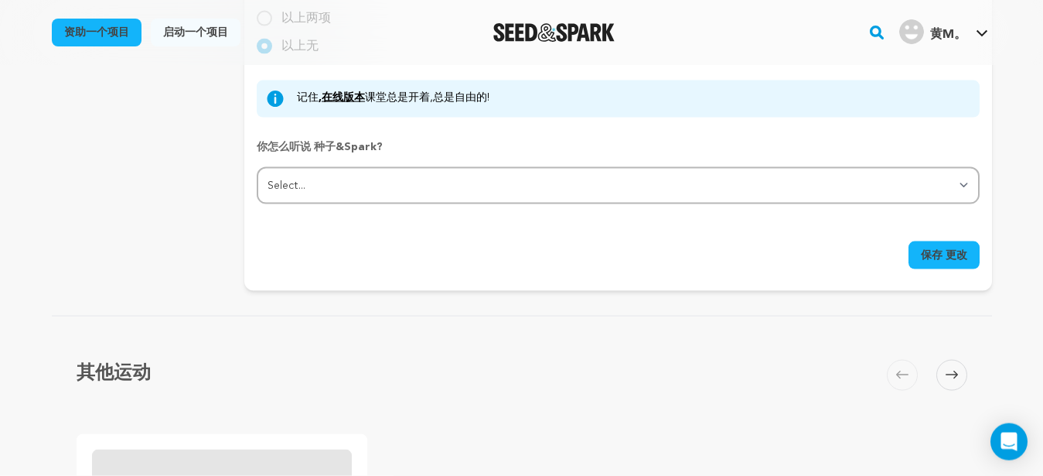
scroll to position [1660, 0]
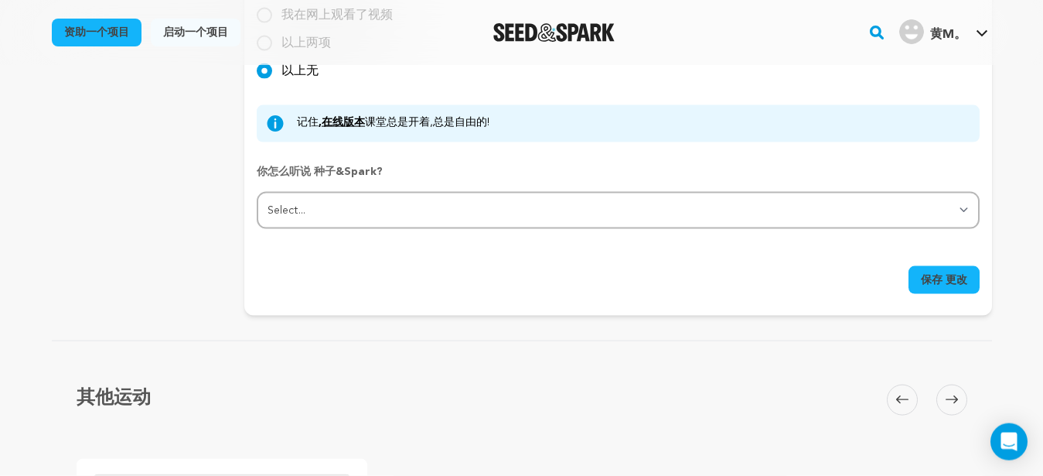
type textarea "Pilgrims of Hindu, Buddhist, Jain and Bon believe that one kora around Mt.Kaila…"
click at [930, 280] on span "保存 更改" at bounding box center [944, 279] width 46 height 15
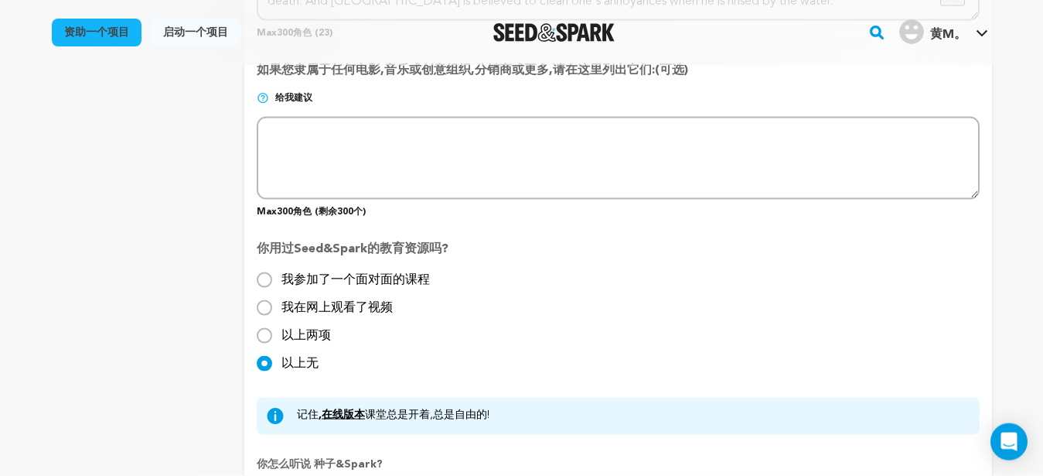
scroll to position [1465, 0]
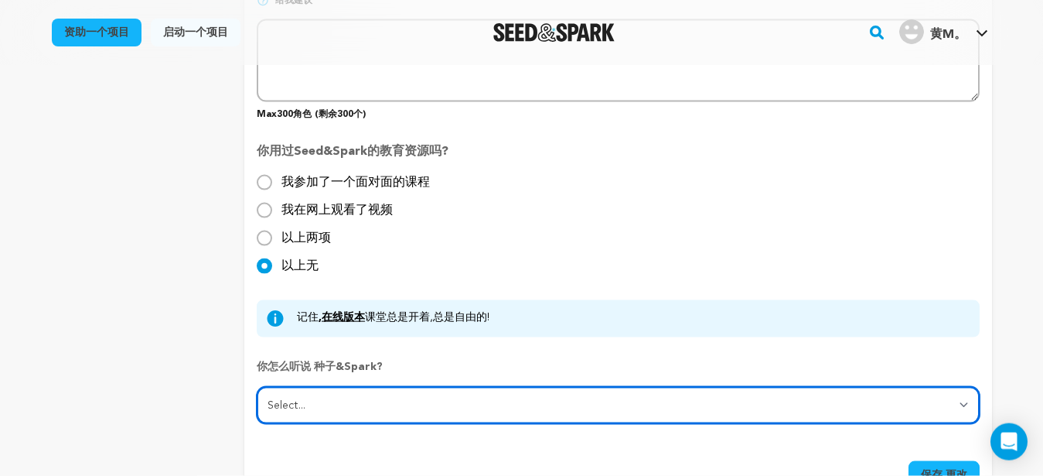
select select "2"
click option "Social media" at bounding box center [0, 0] width 0 height 0
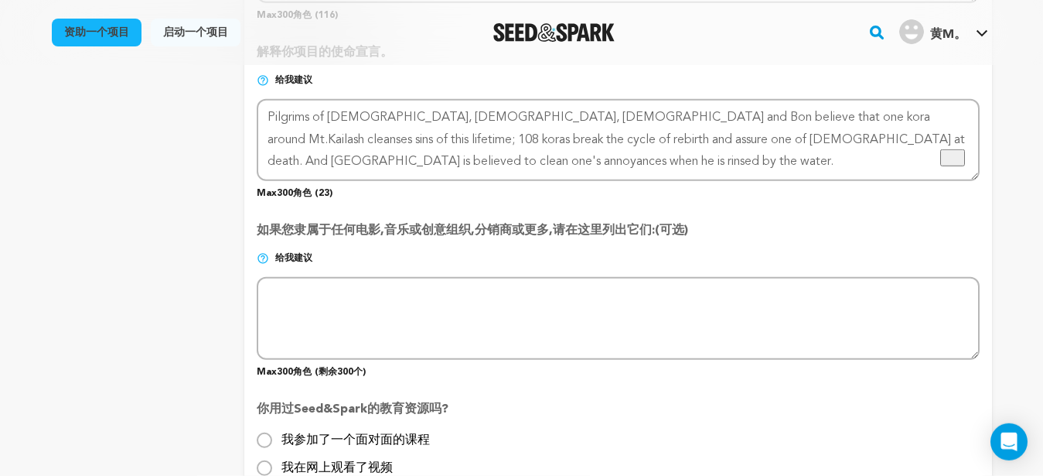
scroll to position [1173, 0]
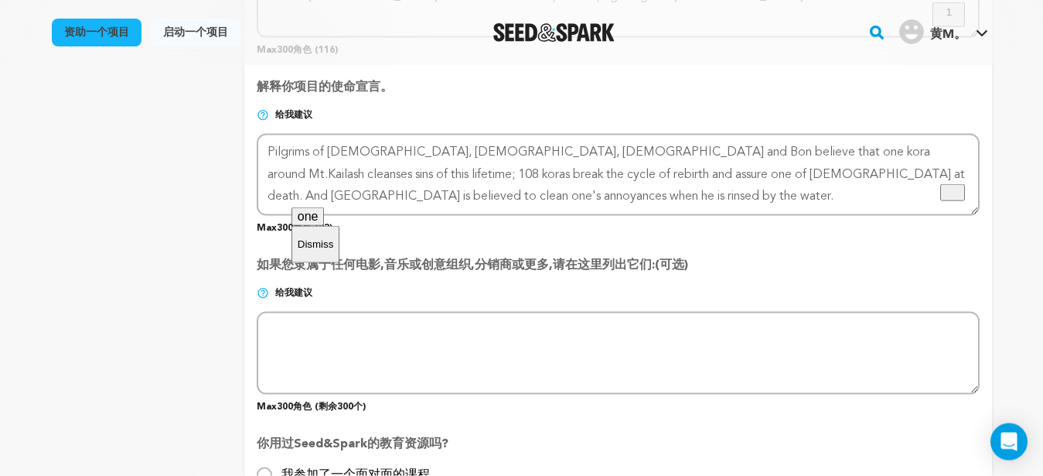
click at [315, 223] on span "one" at bounding box center [308, 216] width 21 height 13
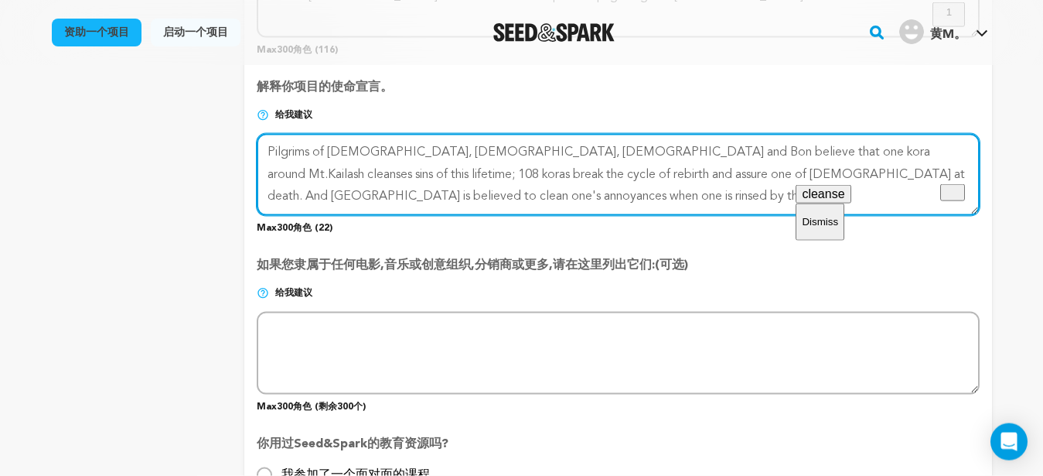
click at [825, 200] on span "cleanse" at bounding box center [823, 193] width 43 height 13
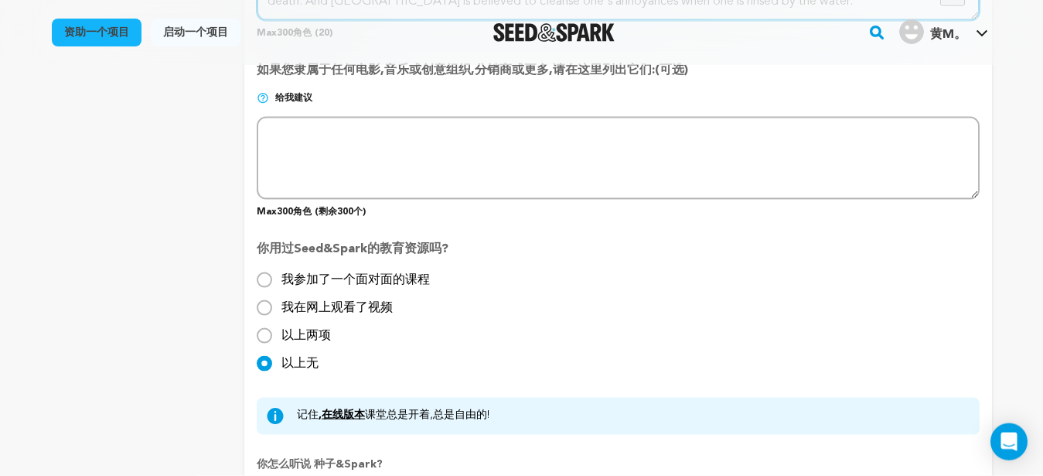
scroll to position [1758, 0]
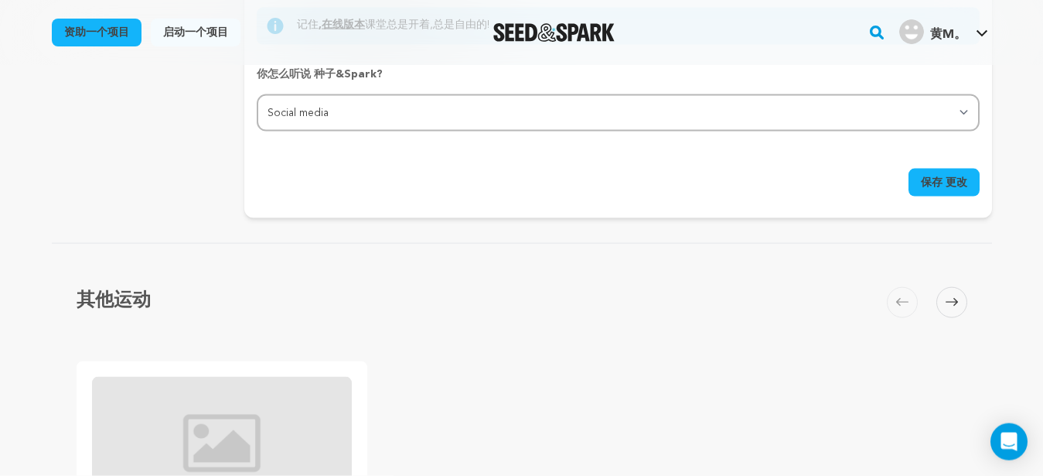
type textarea "Pilgrims of Hindu, Buddhist, Jain and Bon believe that one kora around Mt.Kaila…"
click at [940, 186] on span "保存 更改" at bounding box center [944, 182] width 46 height 15
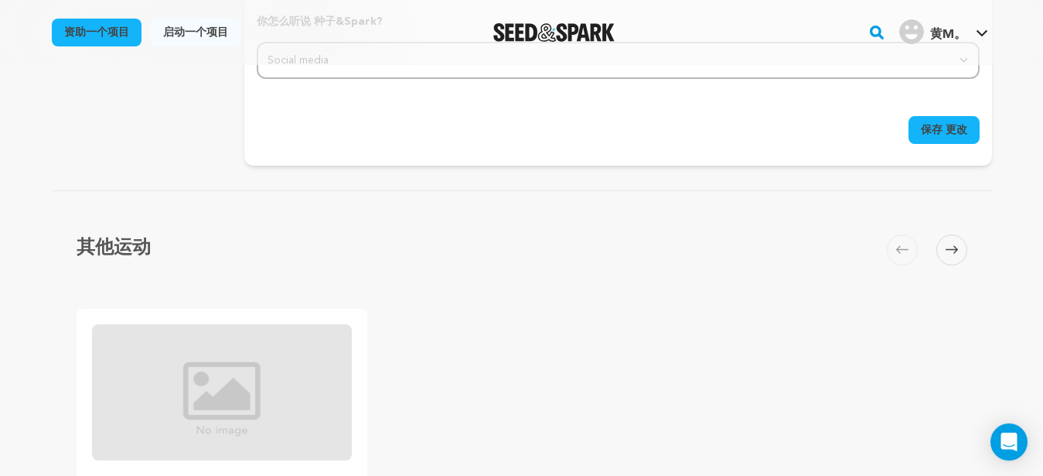
scroll to position [1772, 0]
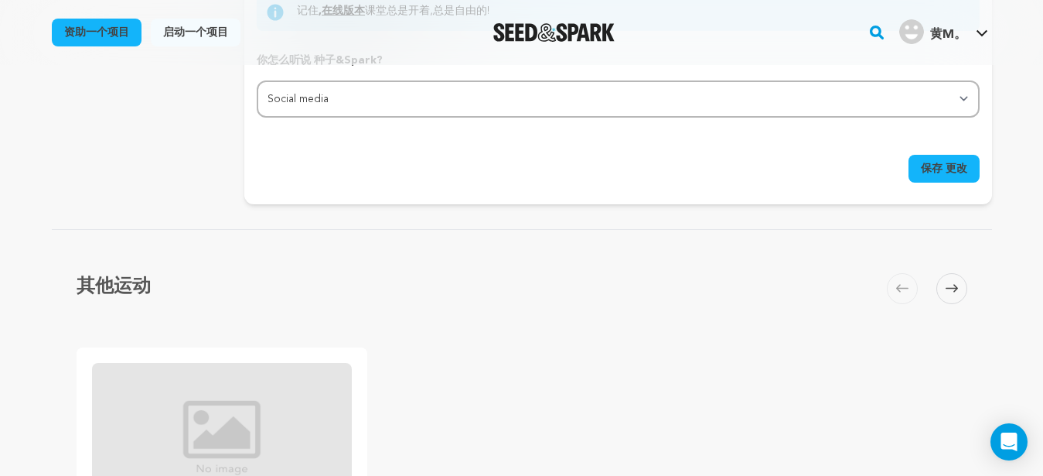
click at [945, 175] on span "保存 更改" at bounding box center [944, 168] width 46 height 15
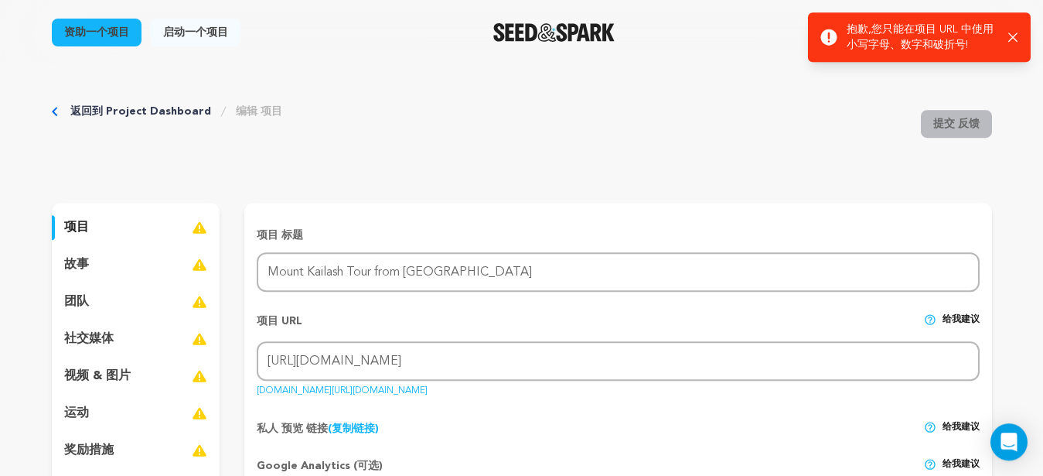
scroll to position [0, 0]
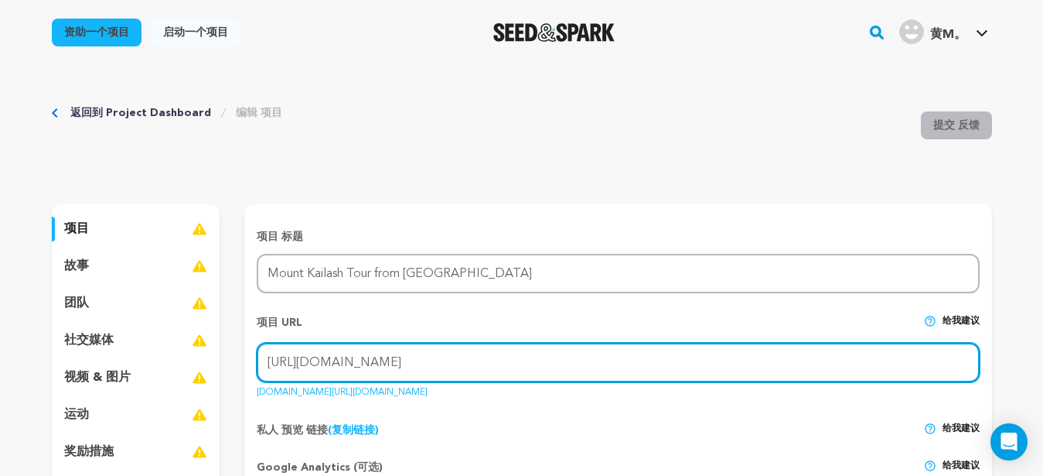
click at [725, 366] on input "https://www.greattibettour.com/tips/plan-mount-kailash-tour-from-singapore.html" at bounding box center [618, 362] width 722 height 39
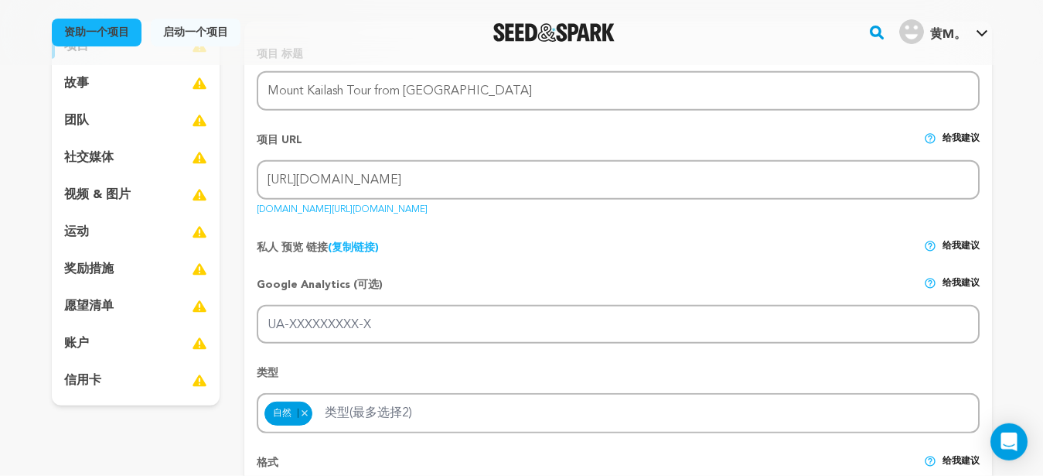
scroll to position [195, 0]
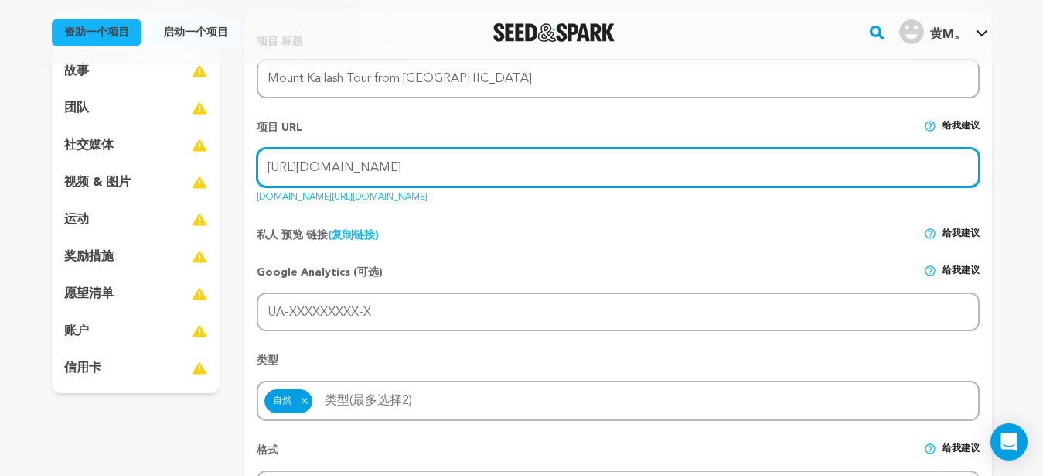
click at [752, 165] on input "https://www.greattibettour.com/tips/plan-mount-kailash-tour-from-singapore.html" at bounding box center [618, 167] width 722 height 39
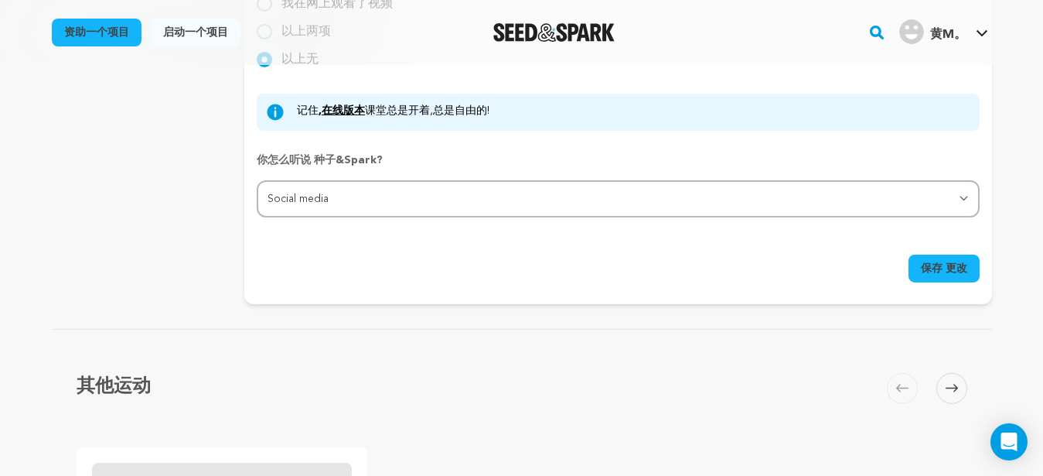
scroll to position [1656, 0]
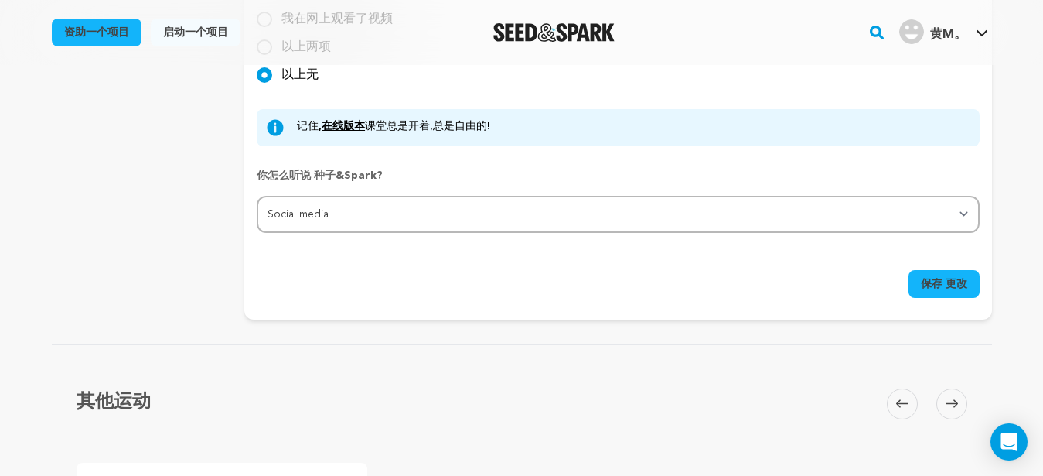
click at [933, 281] on span "保存 更改" at bounding box center [944, 283] width 46 height 15
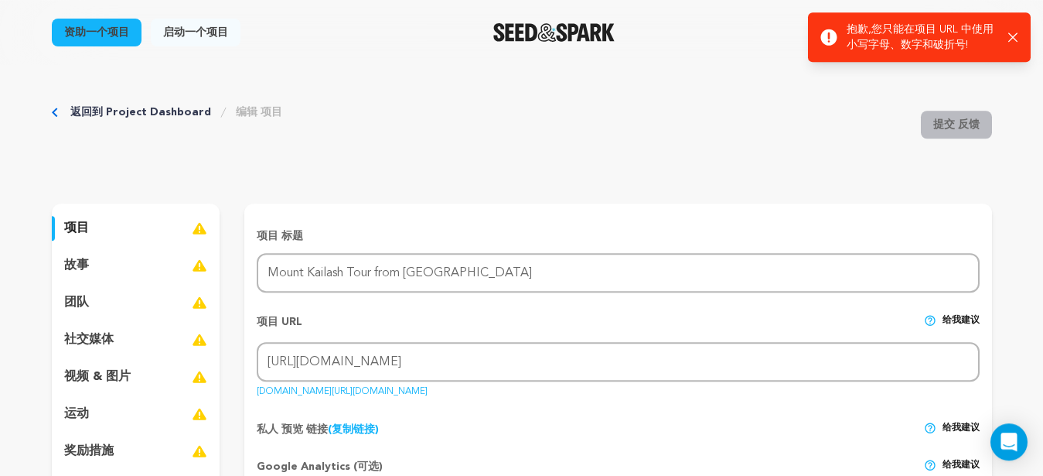
scroll to position [0, 0]
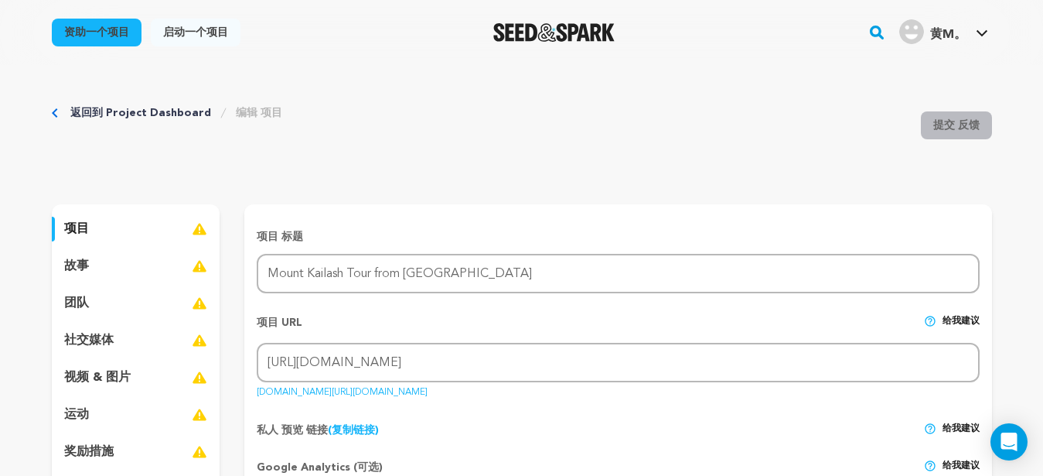
drag, startPoint x: 842, startPoint y: 31, endPoint x: 897, endPoint y: 34, distance: 55.0
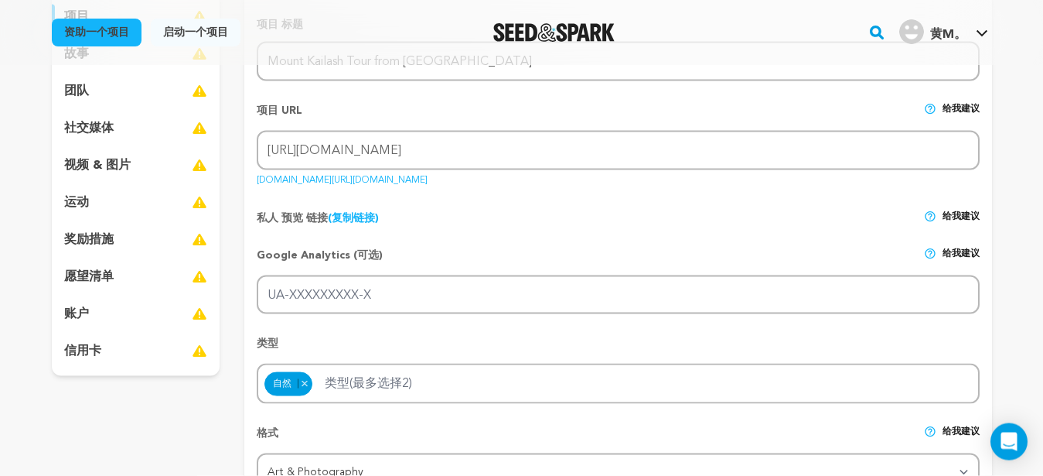
scroll to position [97, 0]
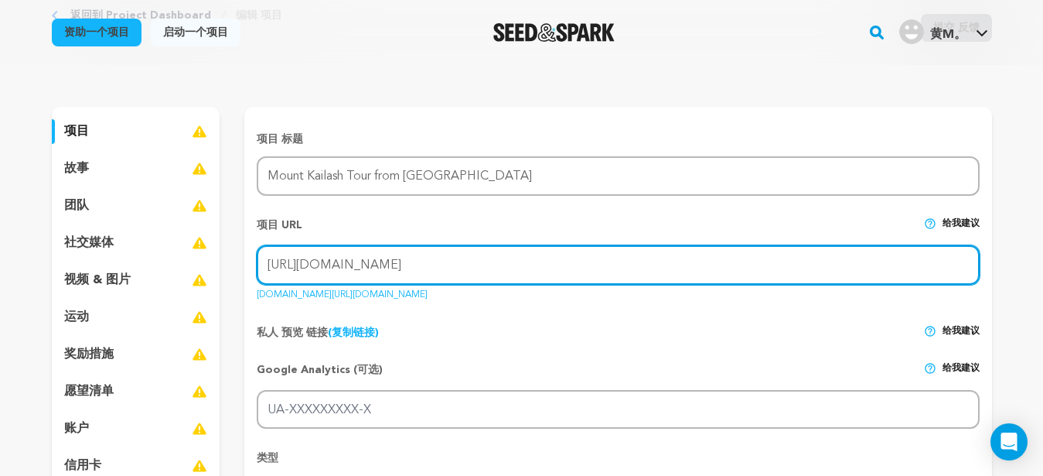
click at [404, 270] on input "https://www.greattibettour.com/tips/plan-mount-kailash-tour-from-singapore.html" at bounding box center [618, 264] width 722 height 39
click at [752, 273] on input "https://www.greattibettour.com/tips/plan-mount-kailash-tour-from-singapore.html" at bounding box center [618, 264] width 722 height 39
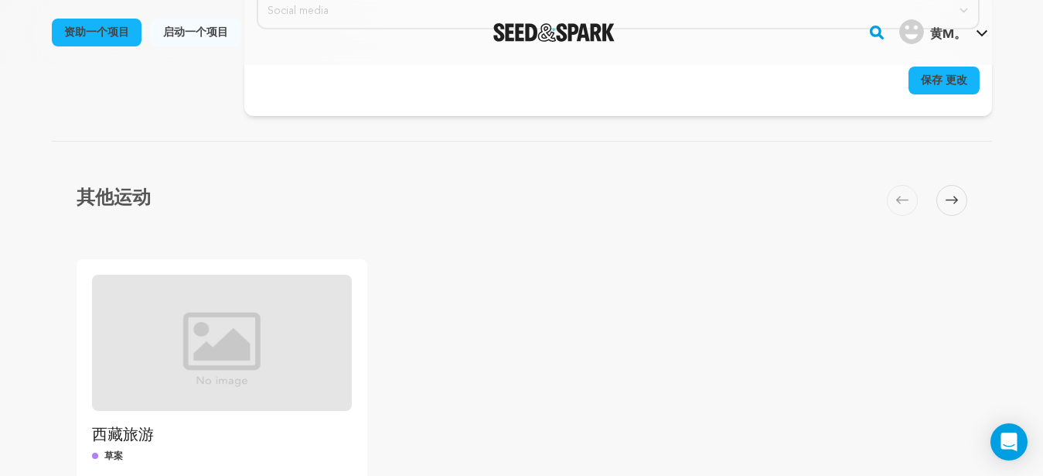
scroll to position [1772, 0]
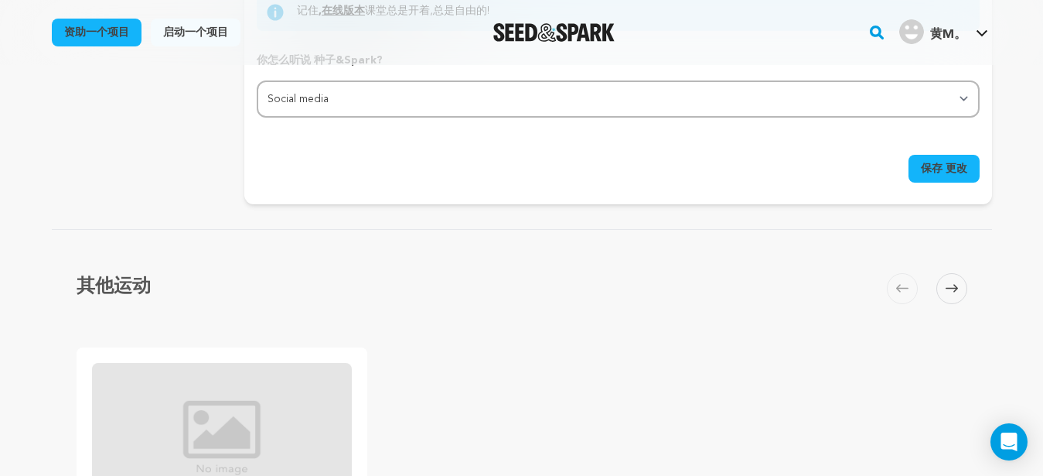
click at [942, 165] on span "保存 更改" at bounding box center [944, 168] width 46 height 15
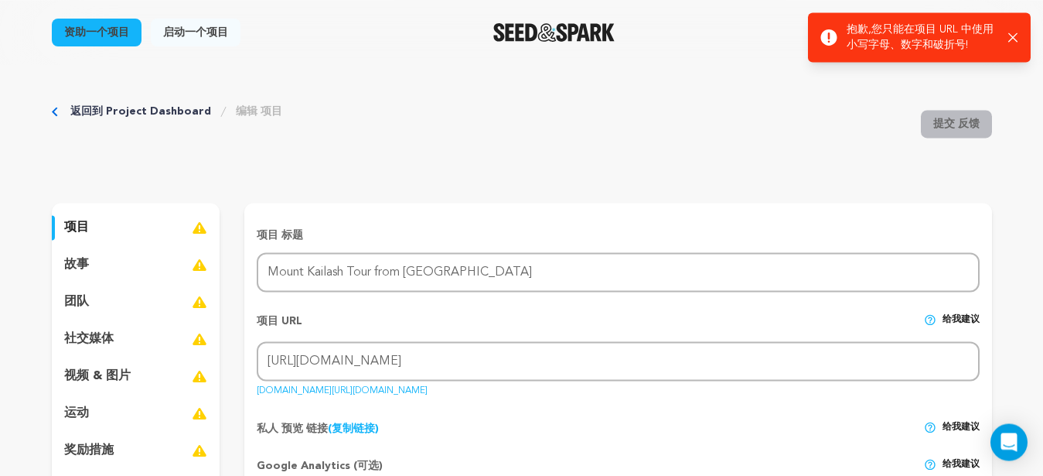
scroll to position [0, 0]
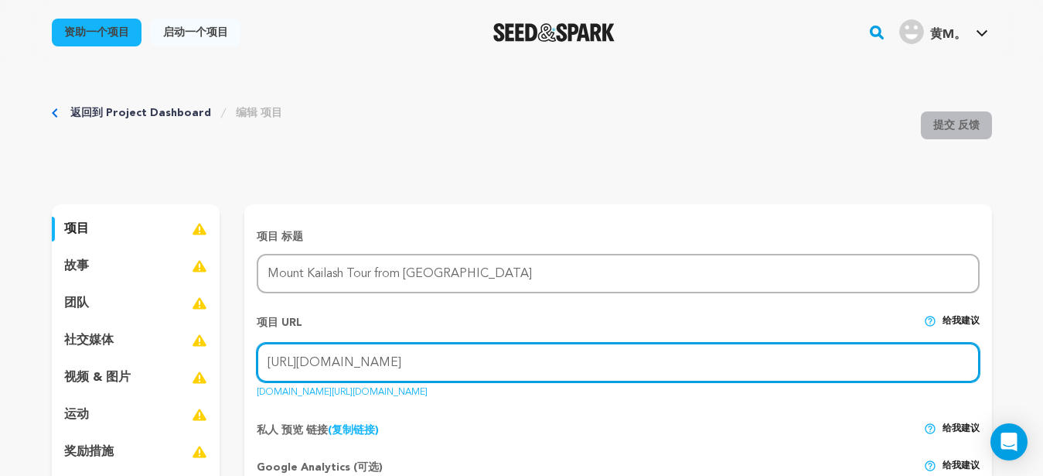
click at [342, 366] on input "https://www.greattibettour.com/tips/plan-mount-kailash-tour-from-singapore.html" at bounding box center [618, 362] width 722 height 39
click at [337, 359] on input "https://www.greattibettour.com/tips/plan-mount-kailash-tour-from-singapore.html" at bounding box center [618, 362] width 722 height 39
click at [320, 354] on input "https://www.greattibettour.com/tips/plan-mount-kailash-tour-from-singapore.html" at bounding box center [618, 362] width 722 height 39
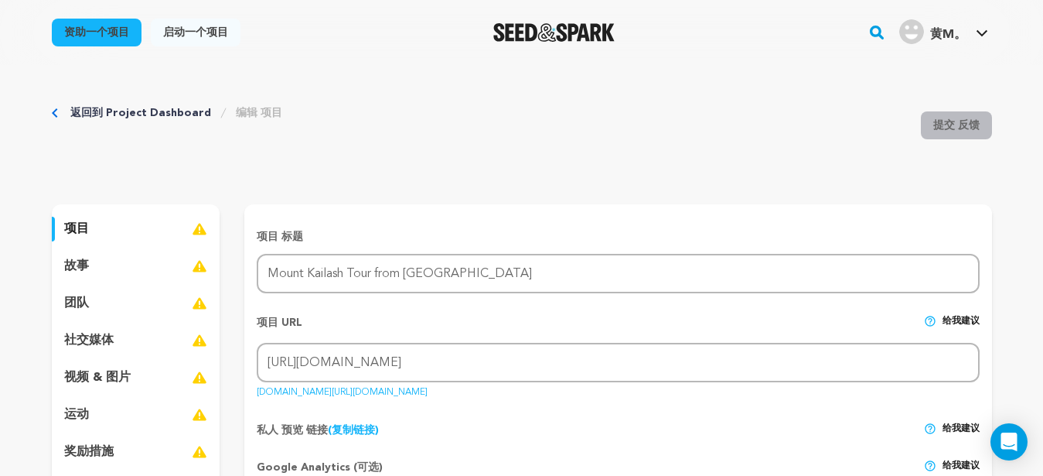
click at [329, 394] on link "seendandspark.com/fund/mount-kailash-tour-from-singapore(英语:seandspark.com/fund…" at bounding box center [342, 388] width 171 height 15
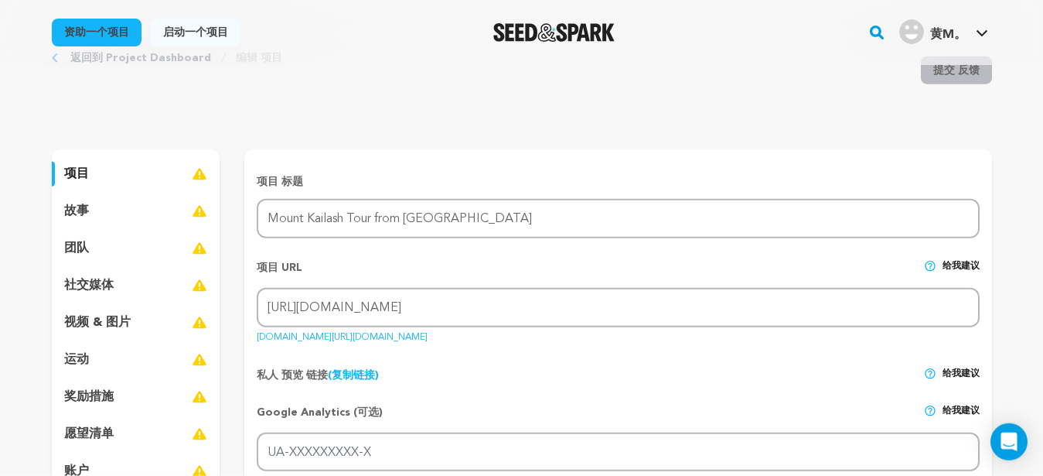
scroll to position [97, 0]
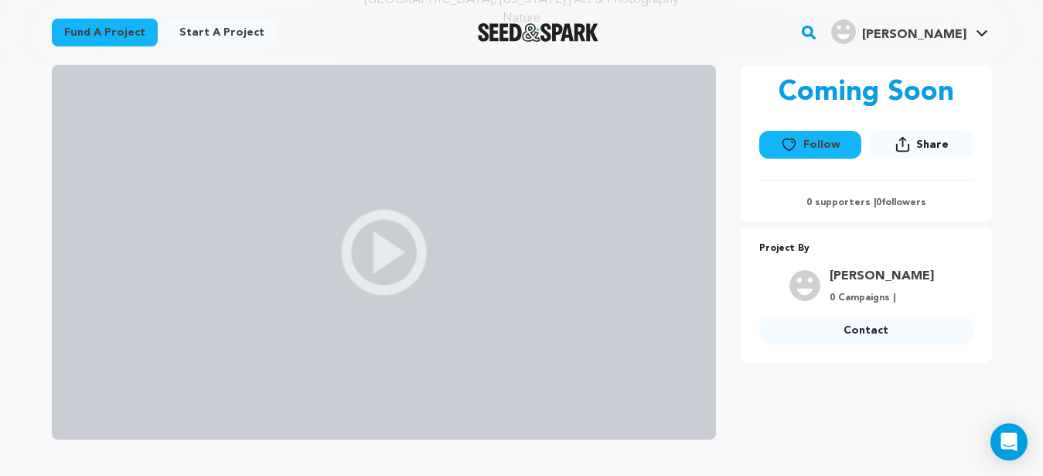
scroll to position [97, 0]
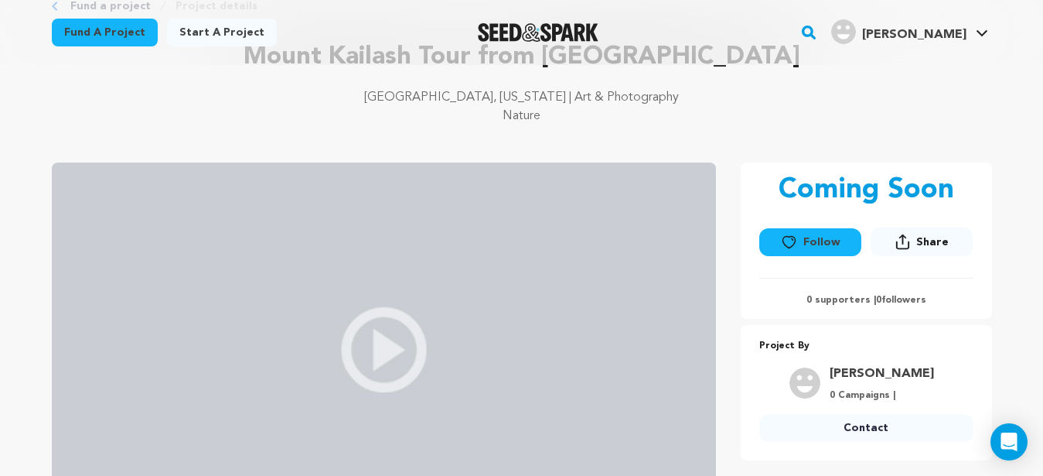
click at [398, 319] on img at bounding box center [384, 349] width 664 height 374
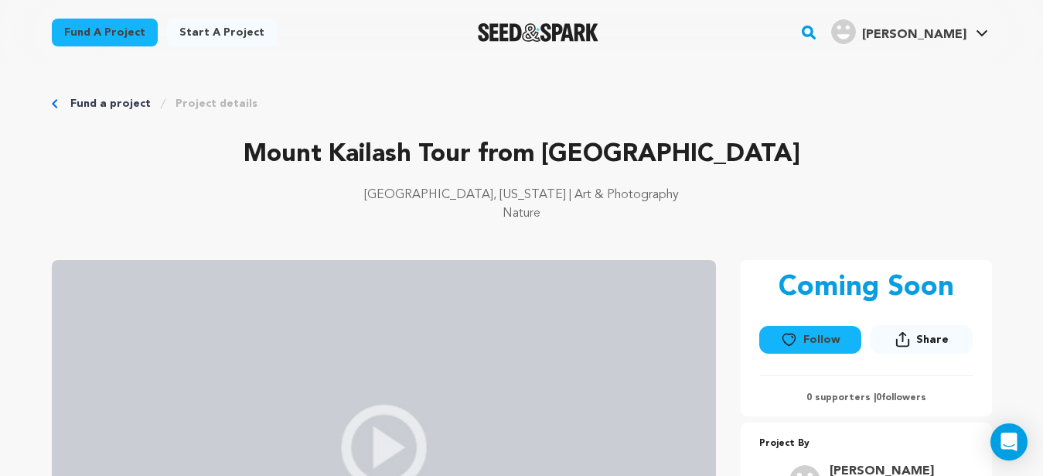
click at [390, 402] on img at bounding box center [384, 447] width 664 height 374
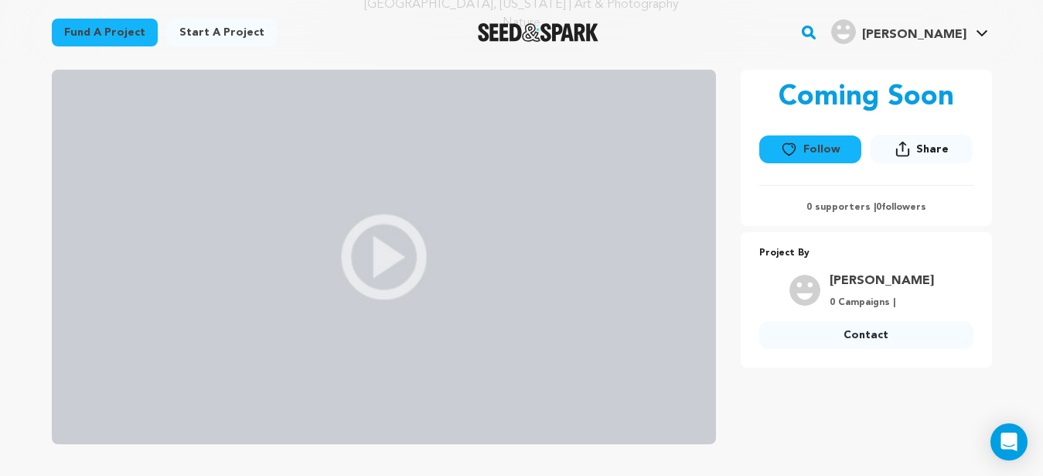
scroll to position [195, 0]
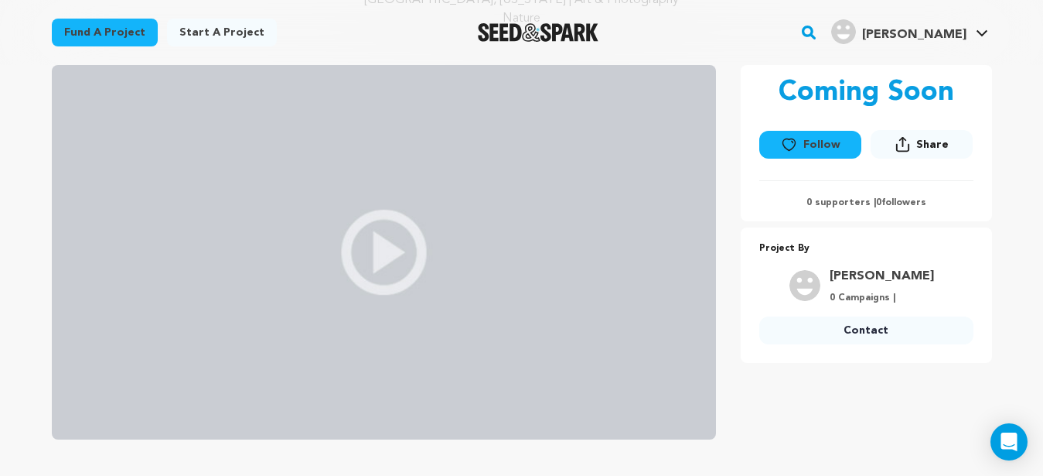
click at [386, 264] on img at bounding box center [384, 252] width 664 height 374
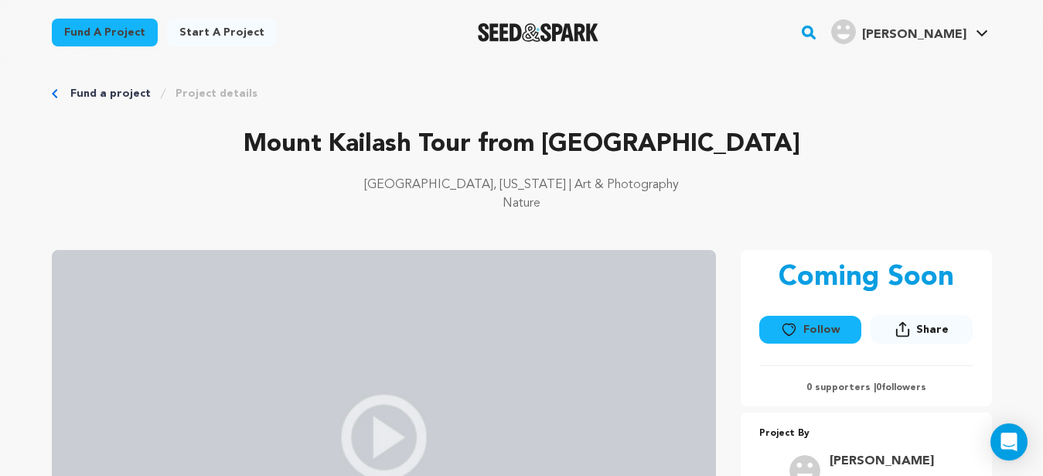
scroll to position [0, 0]
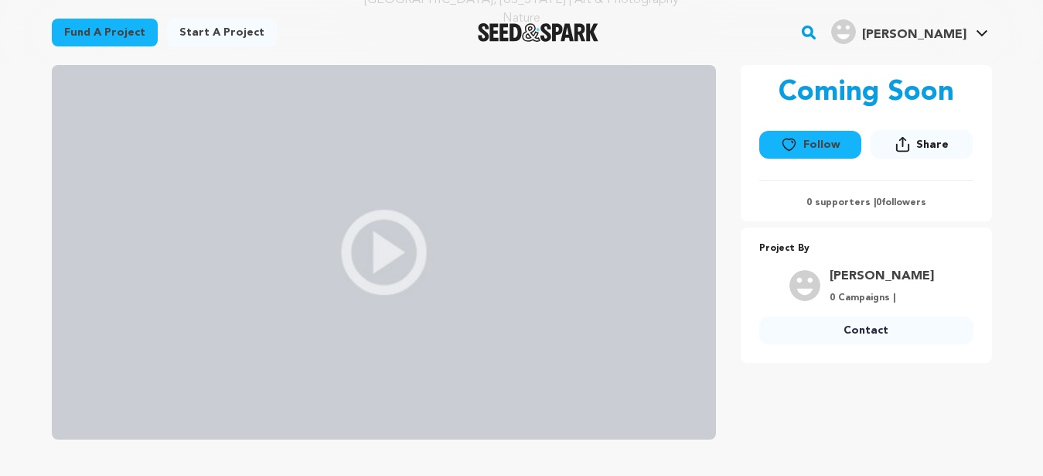
scroll to position [195, 0]
click at [400, 259] on img at bounding box center [384, 252] width 664 height 374
